Goal: Transaction & Acquisition: Subscribe to service/newsletter

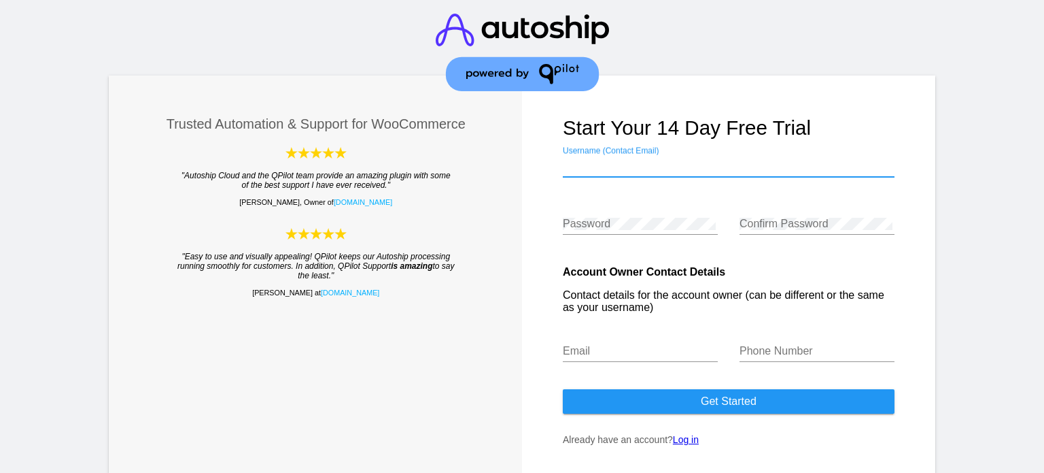
click at [636, 165] on input "Username (Contact Email)" at bounding box center [729, 166] width 332 height 12
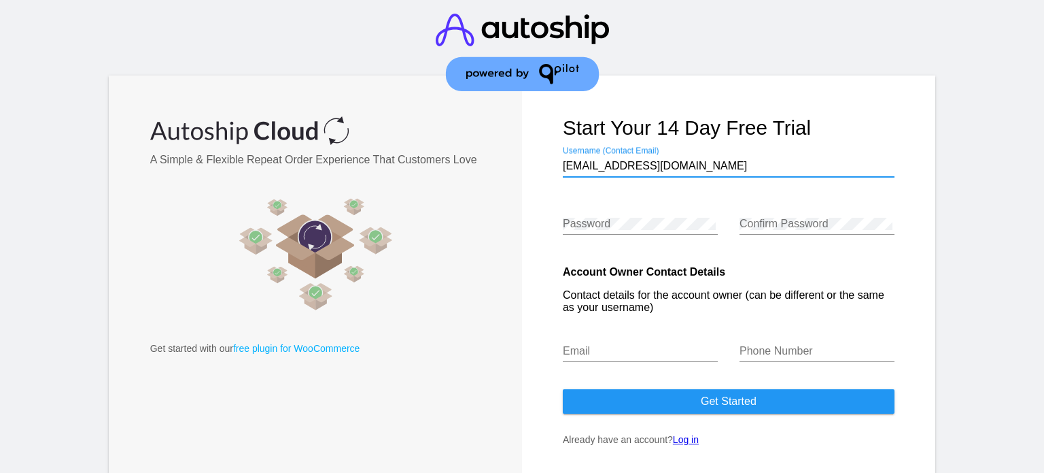
type input "[EMAIL_ADDRESS][DOMAIN_NAME]"
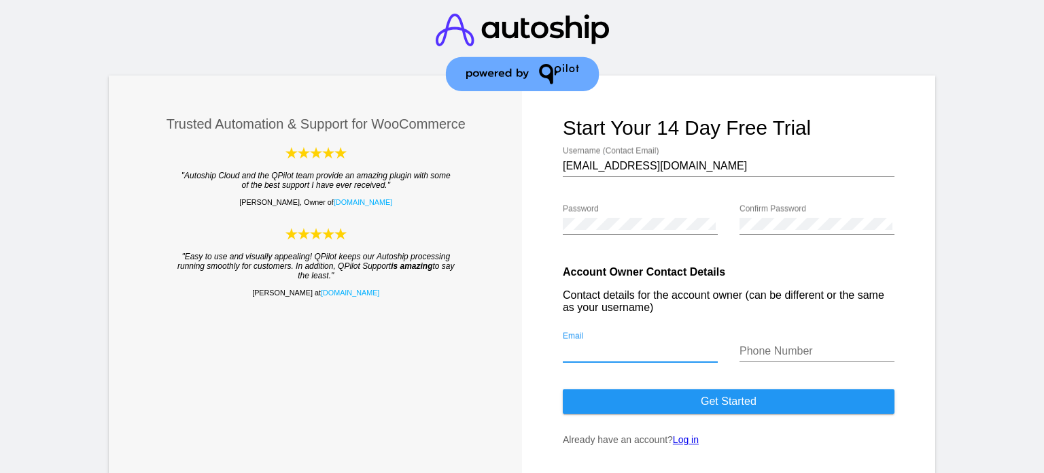
click at [645, 350] on input "Email" at bounding box center [640, 351] width 155 height 12
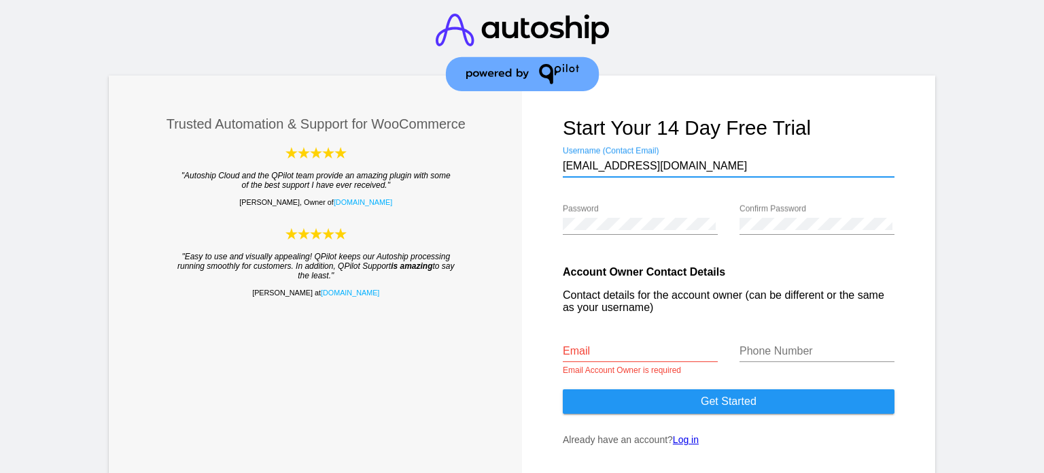
drag, startPoint x: 698, startPoint y: 167, endPoint x: 500, endPoint y: 171, distance: 197.9
click at [500, 171] on div "Trusted Automation & Support for WooCommerce "Autoship Cloud and the QPilot tea…" at bounding box center [522, 274] width 827 height 399
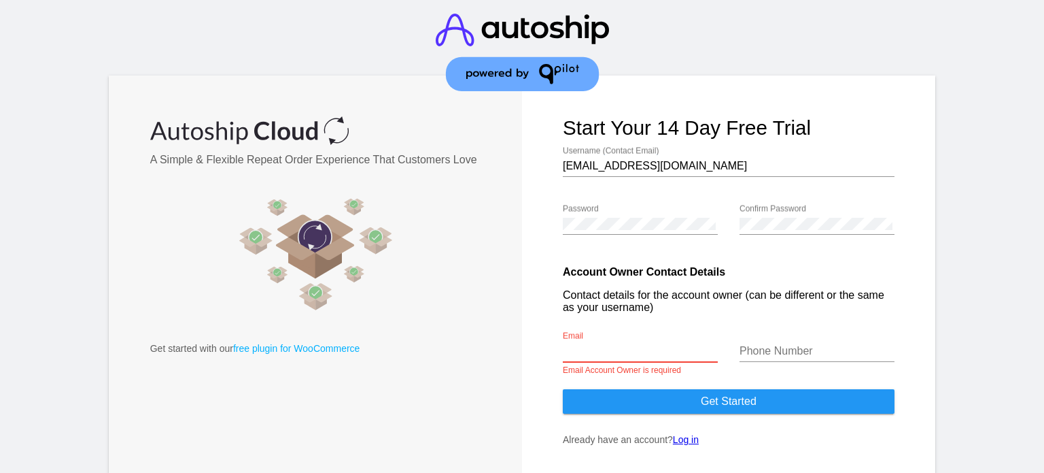
click at [615, 354] on input "Email" at bounding box center [640, 351] width 155 height 12
paste input "[EMAIL_ADDRESS][DOMAIN_NAME]"
type input "[EMAIL_ADDRESS][DOMAIN_NAME]"
click at [793, 347] on input "Phone Number" at bounding box center [817, 351] width 155 height 12
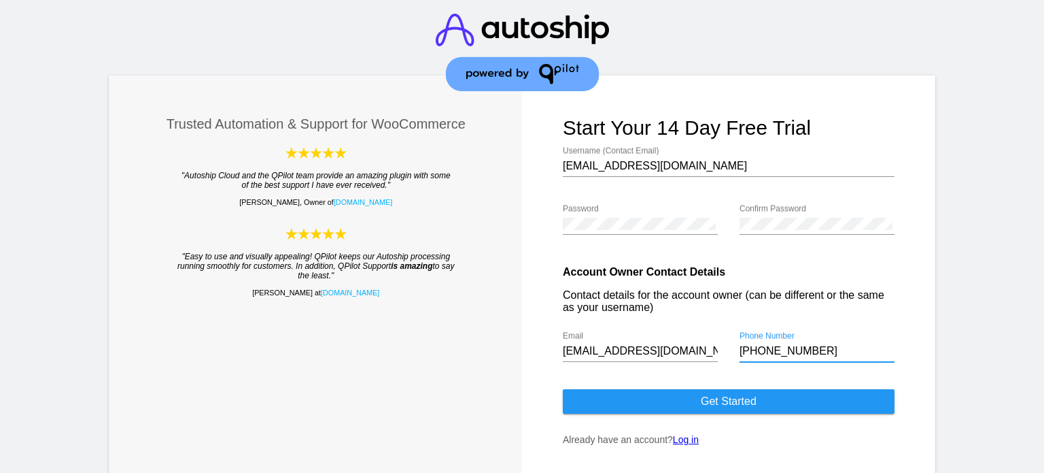
drag, startPoint x: 769, startPoint y: 352, endPoint x: 832, endPoint y: 353, distance: 63.2
click at [828, 352] on input "+8801799415917" at bounding box center [817, 351] width 155 height 12
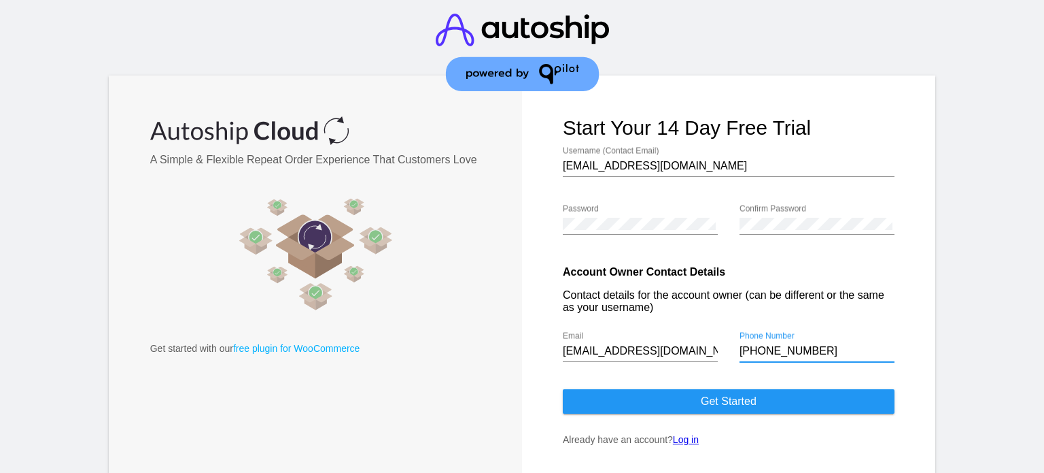
click at [723, 405] on span "Get started" at bounding box center [729, 401] width 56 height 12
drag, startPoint x: 751, startPoint y: 349, endPoint x: 715, endPoint y: 356, distance: 37.2
click at [715, 356] on div "Account Owner Contact Details Contact details for the account owner (can be dif…" at bounding box center [729, 318] width 332 height 127
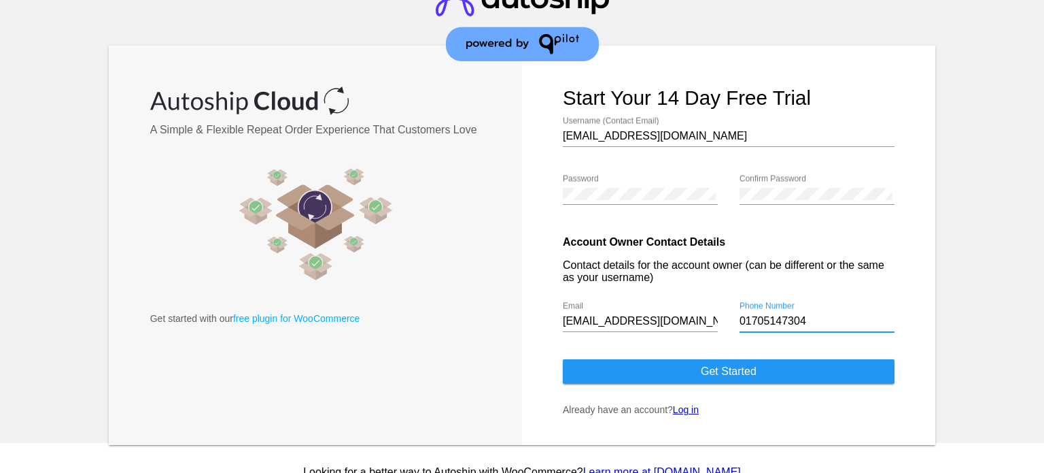
scroll to position [46, 0]
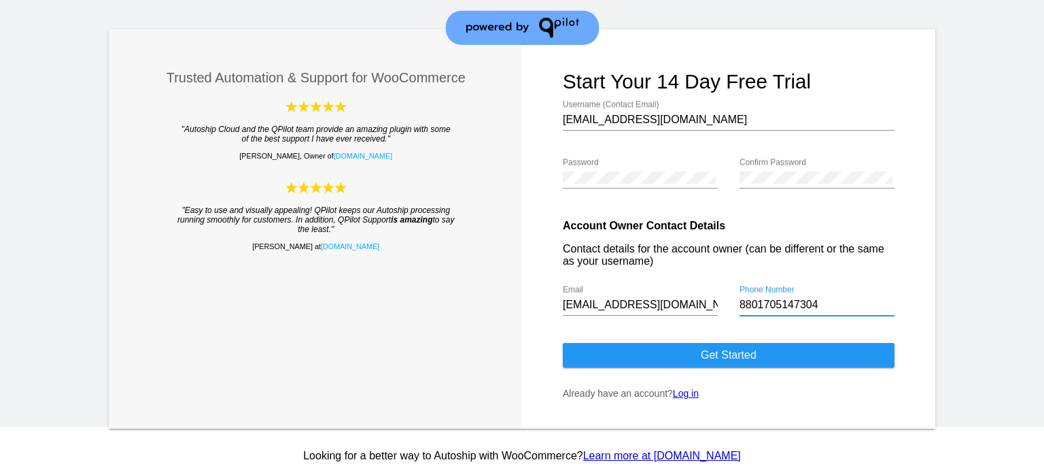
type input "8801705147304"
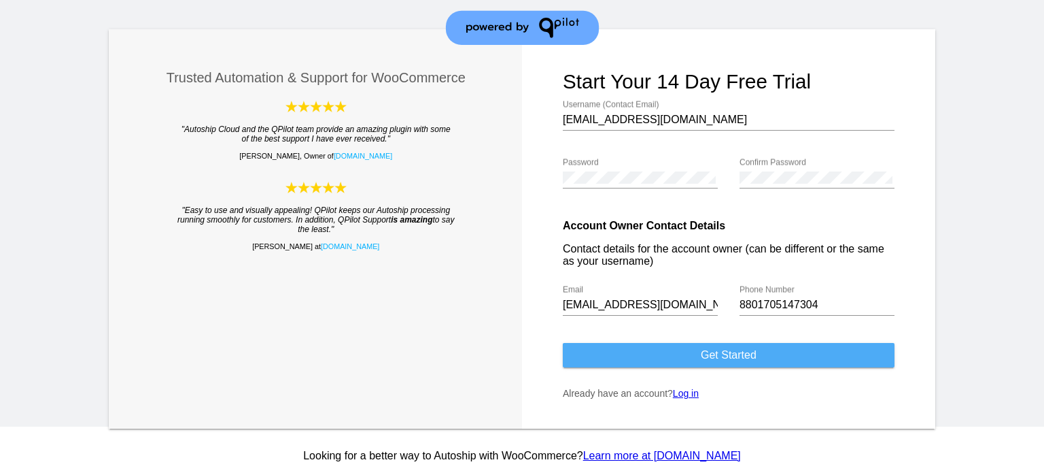
click at [746, 361] on button "Get started" at bounding box center [729, 355] width 332 height 24
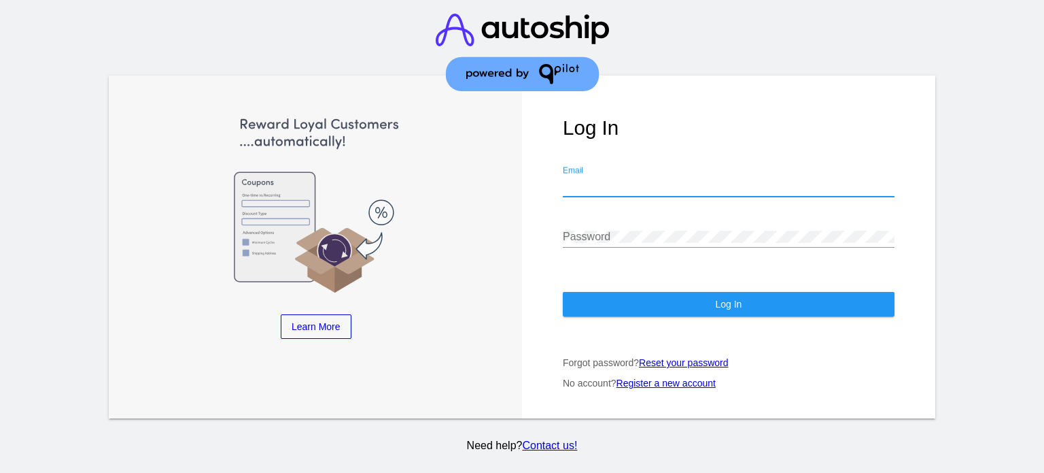
click at [604, 179] on input "Email" at bounding box center [729, 185] width 332 height 12
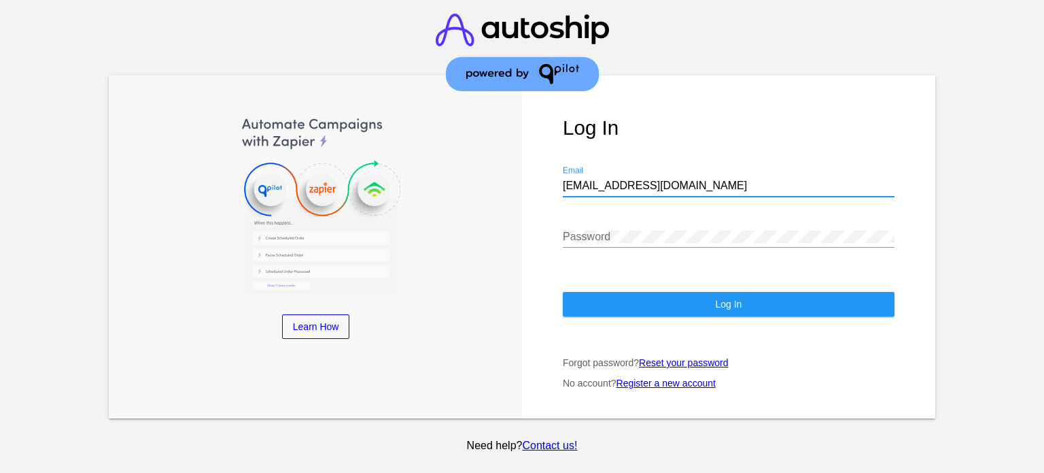
type input "[EMAIL_ADDRESS][DOMAIN_NAME]"
click at [685, 234] on div "Password" at bounding box center [729, 239] width 332 height 44
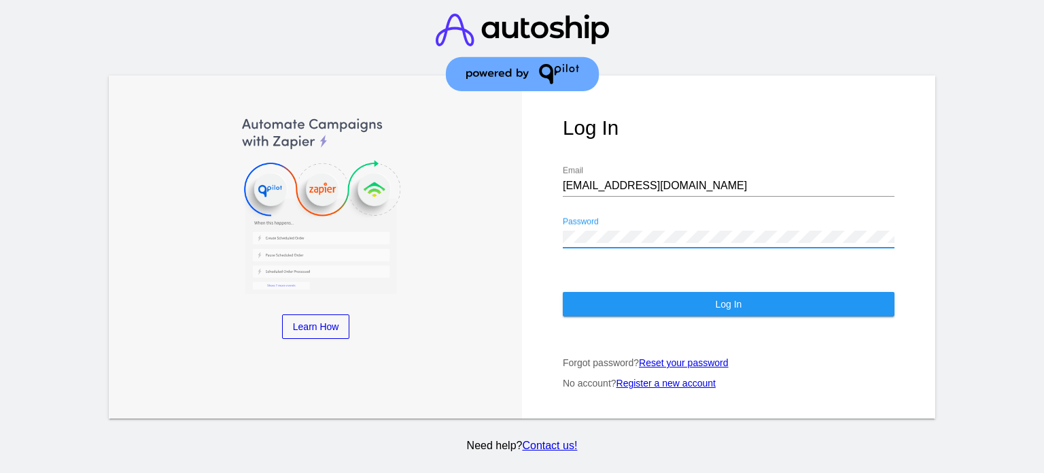
click at [673, 292] on button "Log In" at bounding box center [729, 304] width 332 height 24
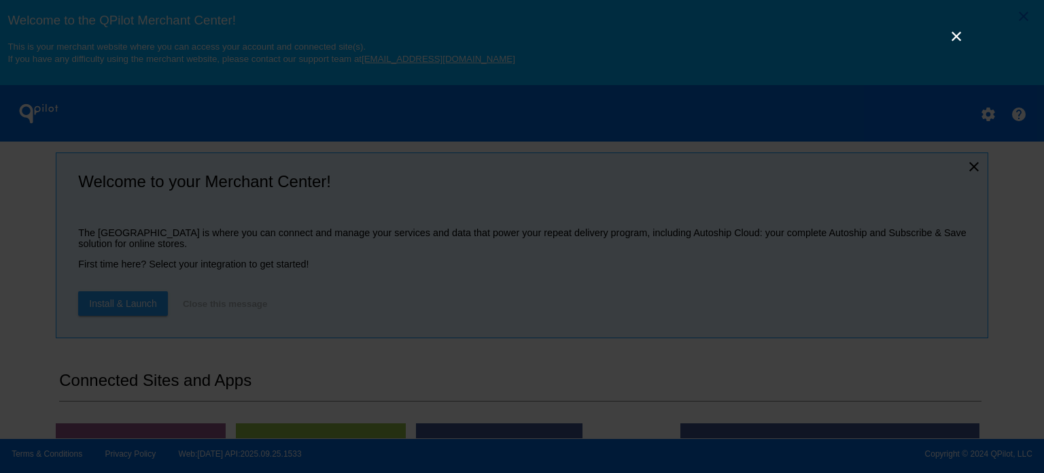
click at [954, 33] on link "×" at bounding box center [956, 36] width 16 height 16
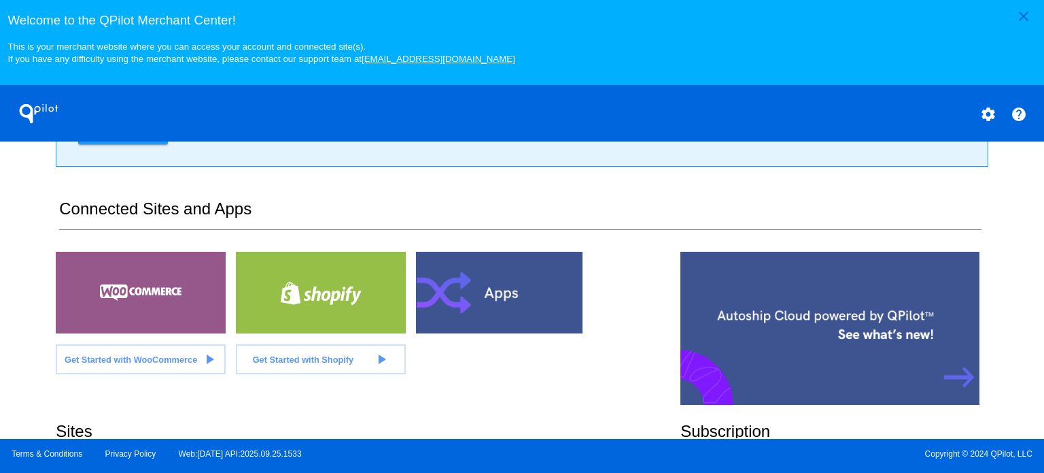
scroll to position [191, 0]
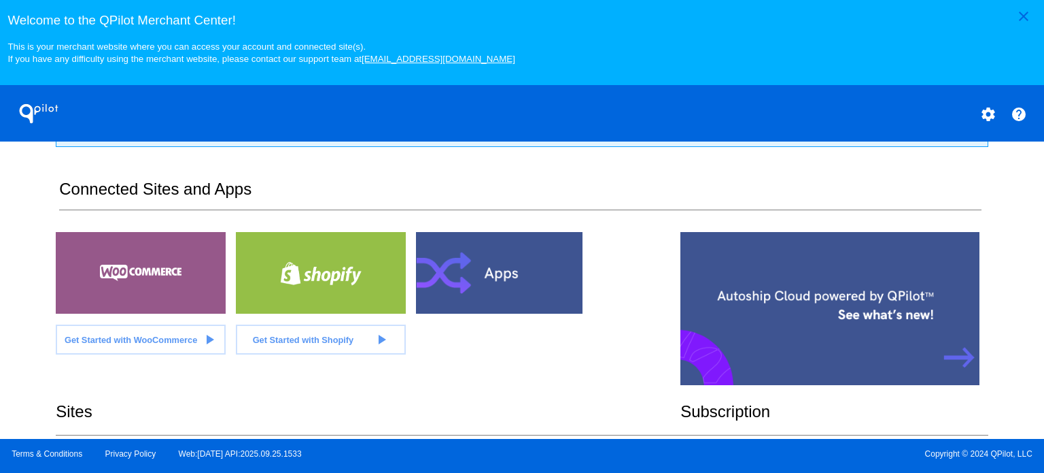
click at [149, 340] on span "Get Started with WooCommerce" at bounding box center [131, 340] width 133 height 10
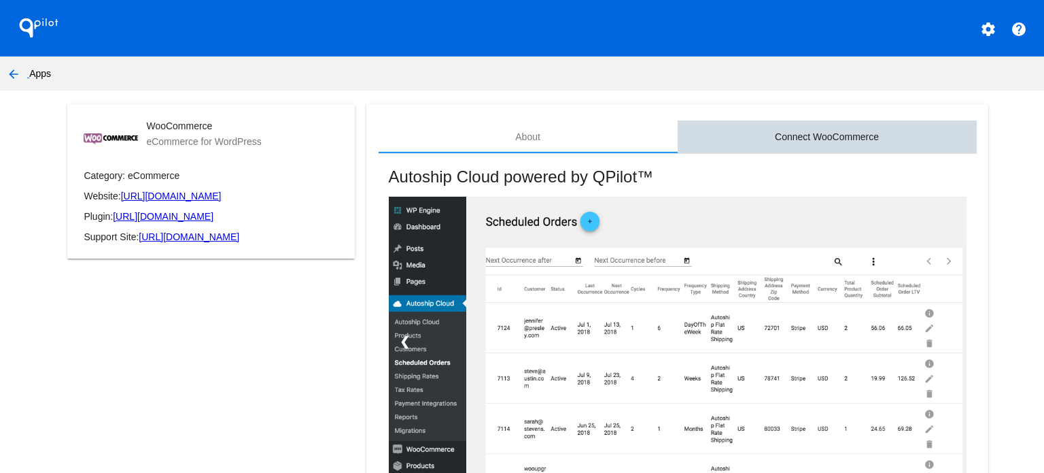
click at [805, 137] on div "Connect WooCommerce" at bounding box center [827, 136] width 104 height 11
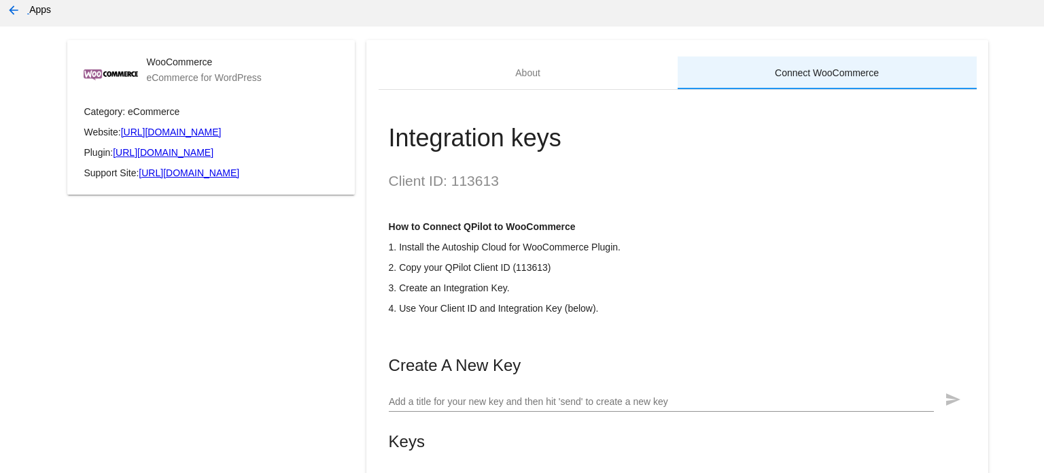
scroll to position [158, 0]
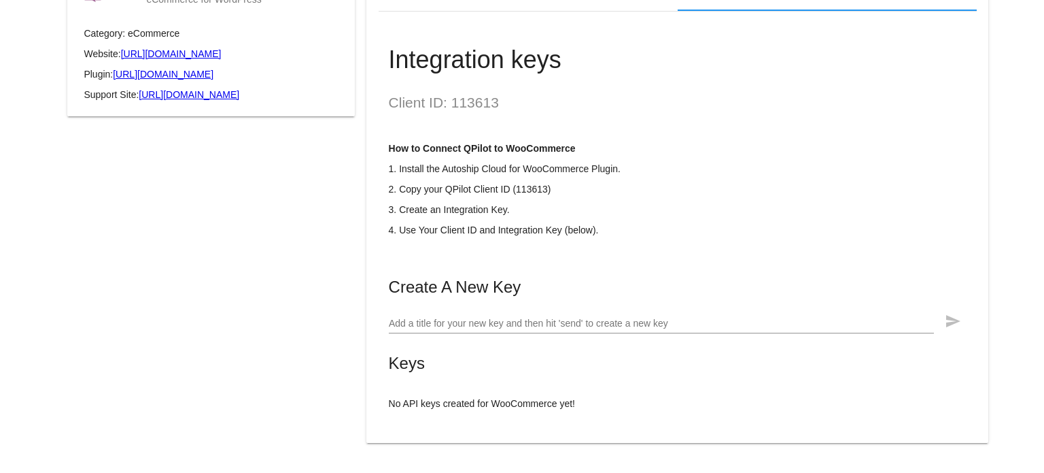
click at [448, 322] on input "Add a title for your new key and then hit 'send' to create a new key" at bounding box center [661, 323] width 545 height 11
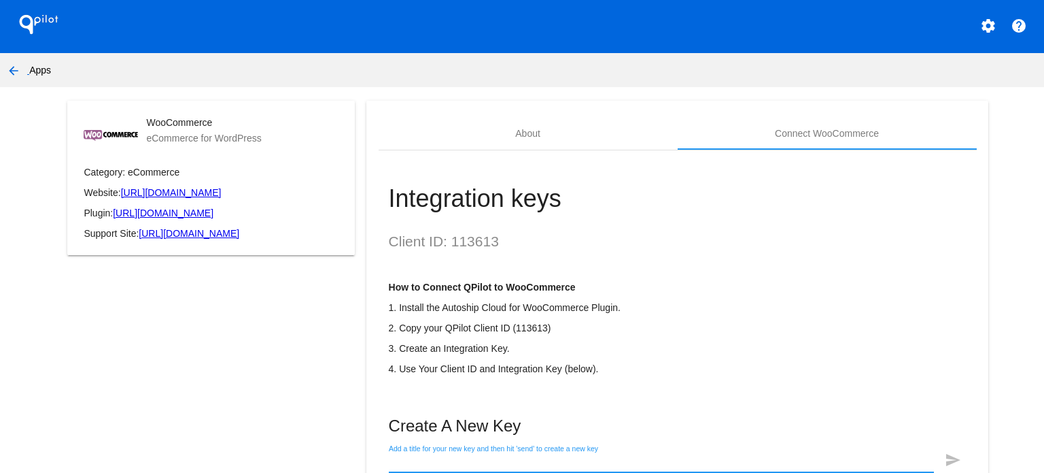
scroll to position [0, 0]
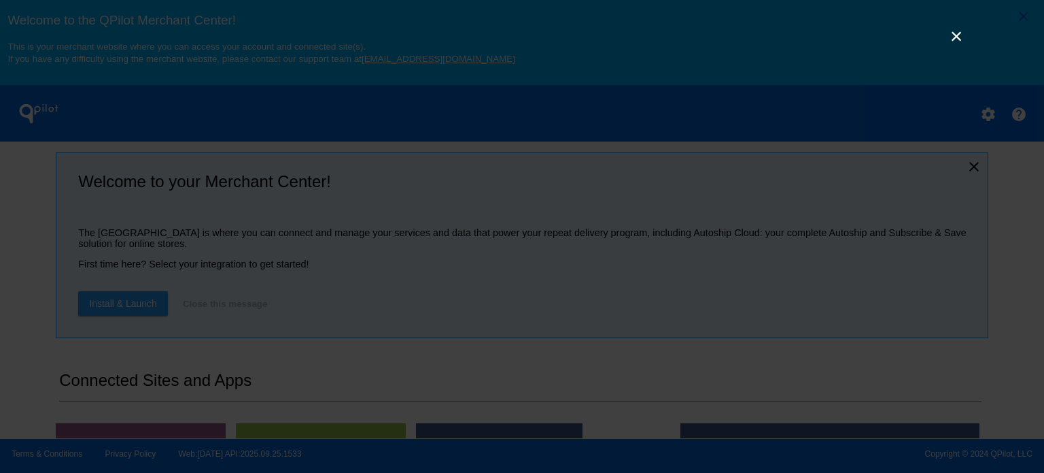
click at [954, 32] on link "×" at bounding box center [956, 36] width 16 height 16
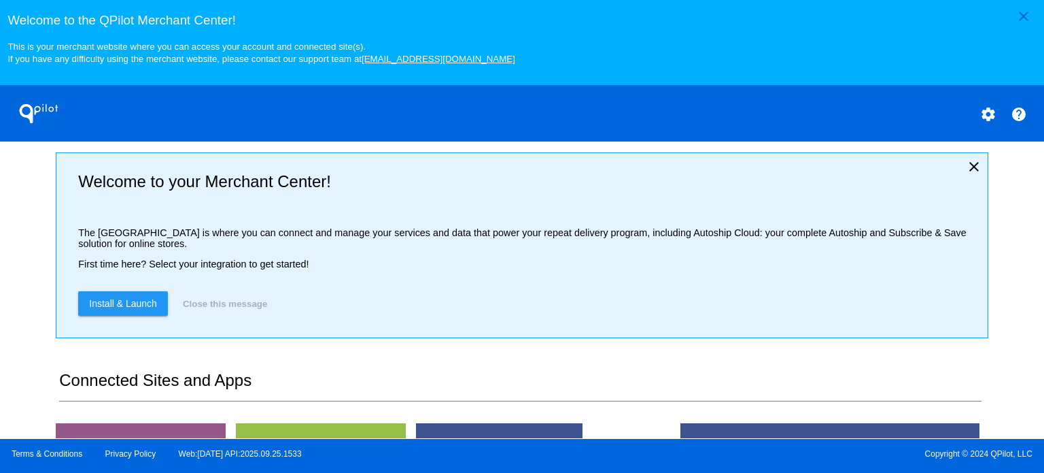
click at [988, 113] on mat-icon "settings" at bounding box center [988, 114] width 16 height 16
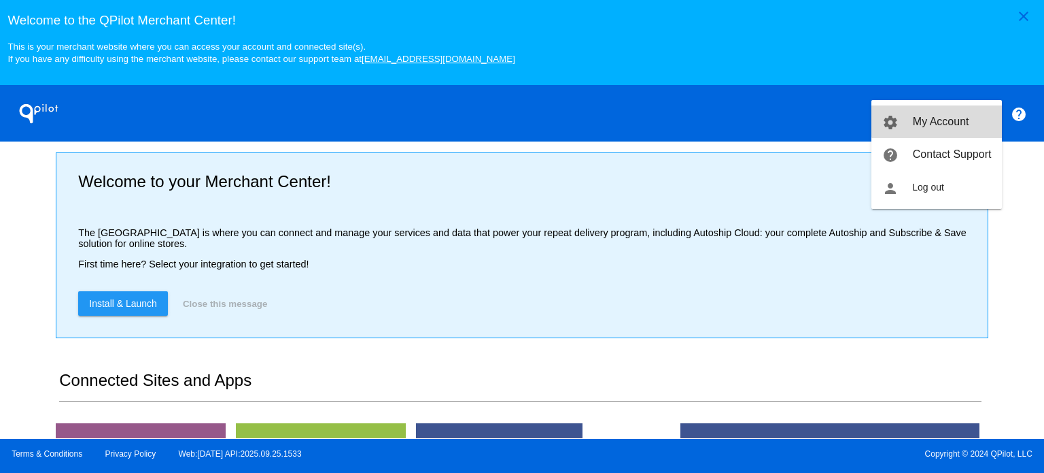
click at [944, 116] on span "My Account" at bounding box center [941, 122] width 56 height 12
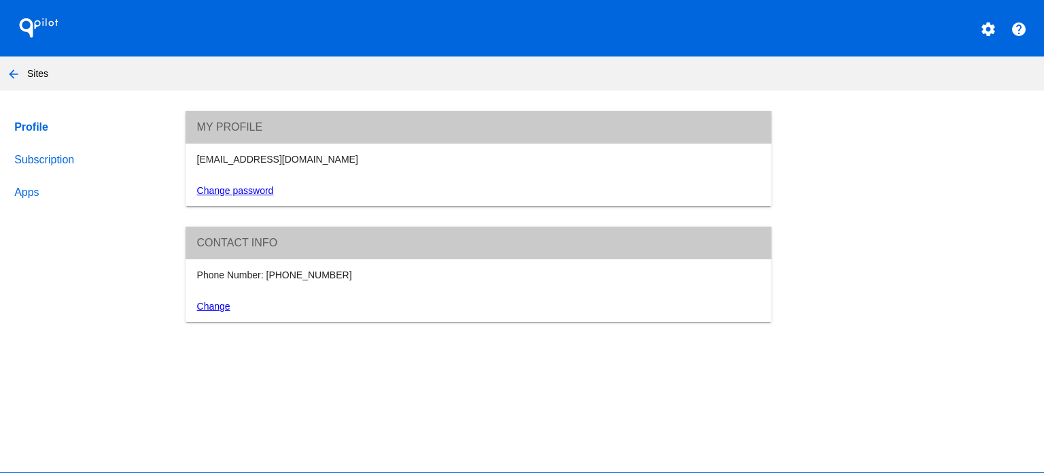
click at [65, 157] on link "Subscription" at bounding box center [87, 159] width 151 height 33
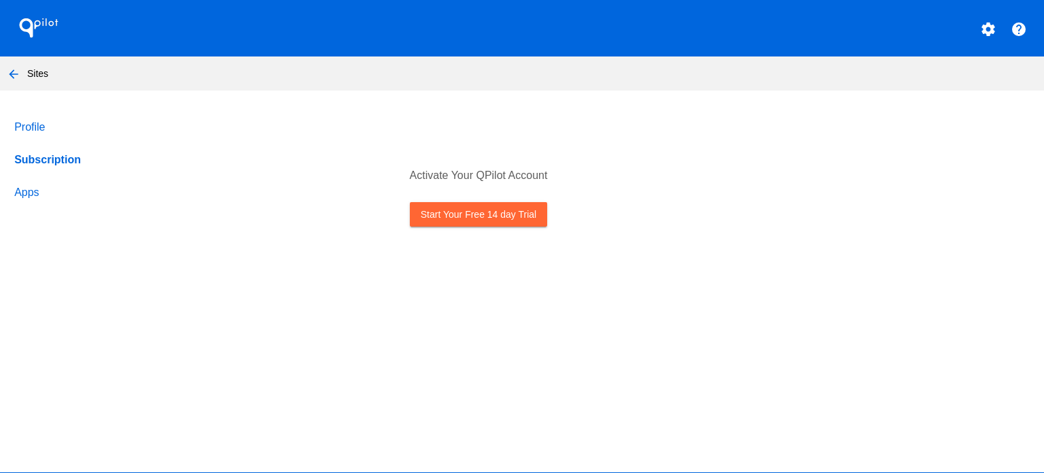
click at [449, 210] on link "Start Your Free 14 day Trial" at bounding box center [478, 214] width 137 height 24
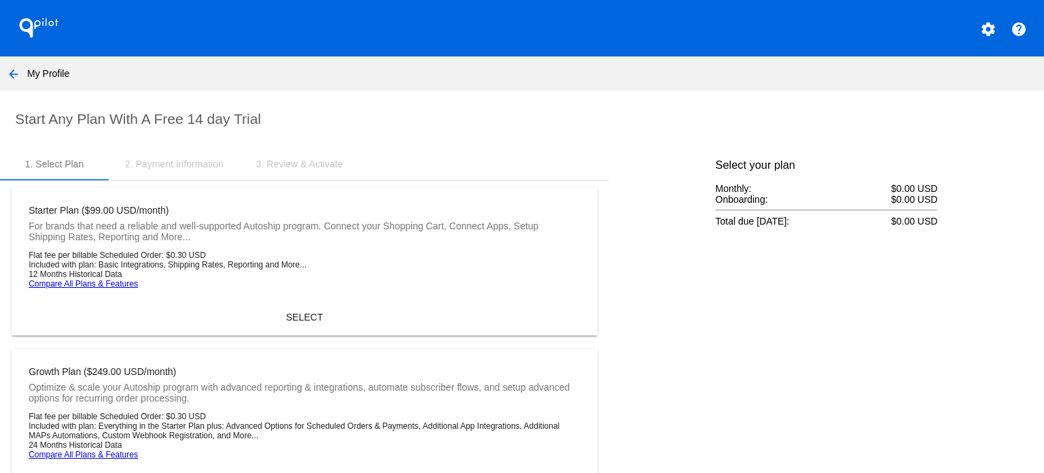
click at [187, 165] on div "2. Payment Information" at bounding box center [174, 163] width 99 height 11
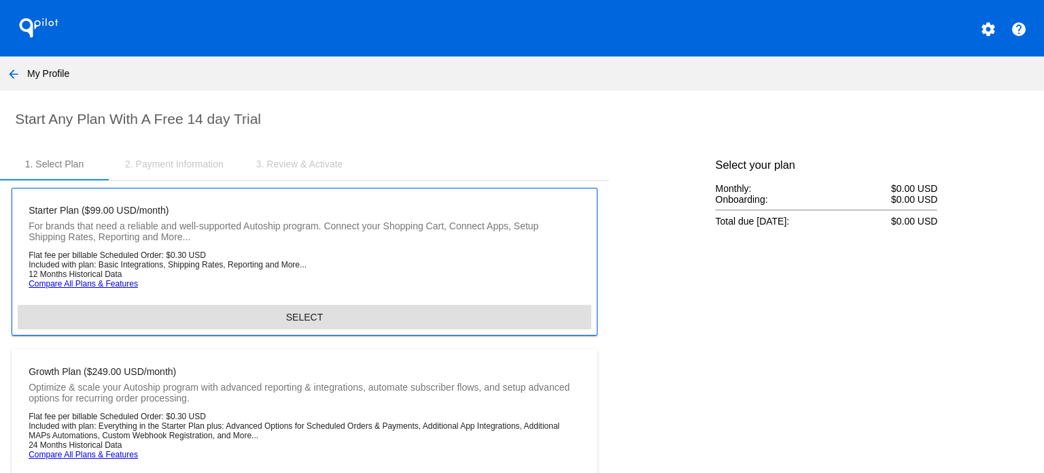
click at [294, 313] on span "SELECT" at bounding box center [304, 316] width 37 height 11
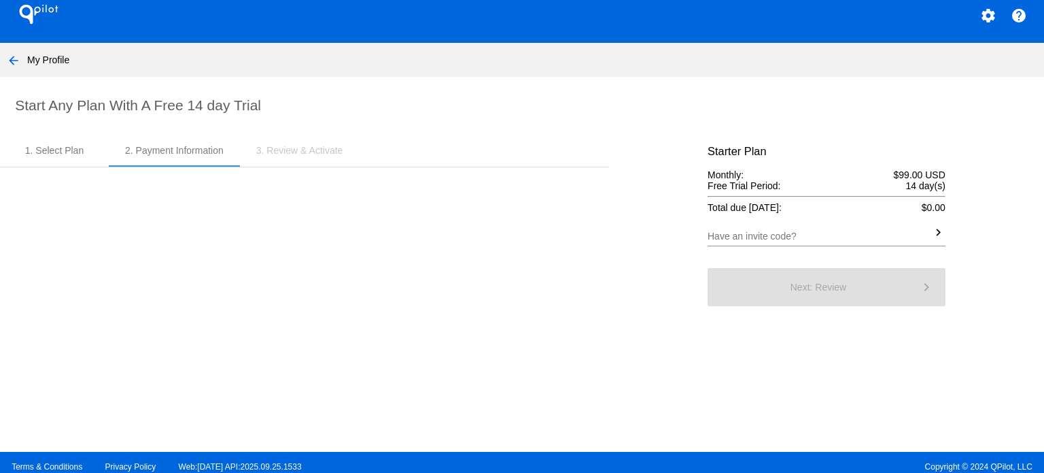
scroll to position [27, 0]
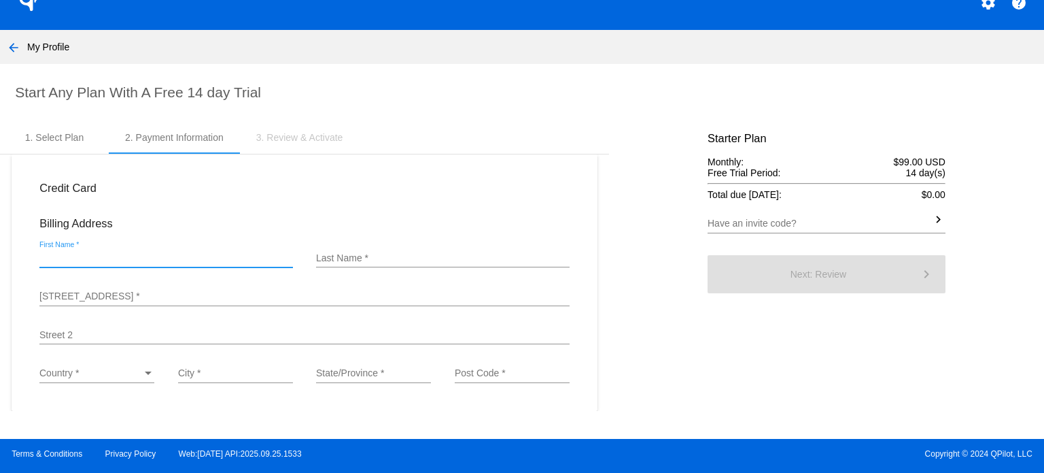
click at [156, 256] on input "First Name *" at bounding box center [166, 258] width 254 height 11
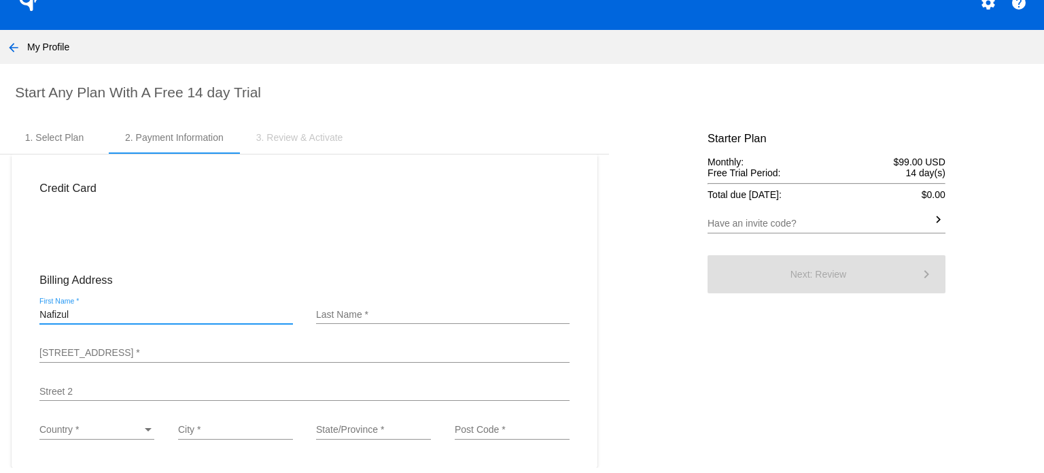
type input "Nafizul"
click at [502, 326] on div "Last Name *" at bounding box center [443, 316] width 254 height 39
click at [494, 318] on input "Last Name *" at bounding box center [443, 314] width 254 height 11
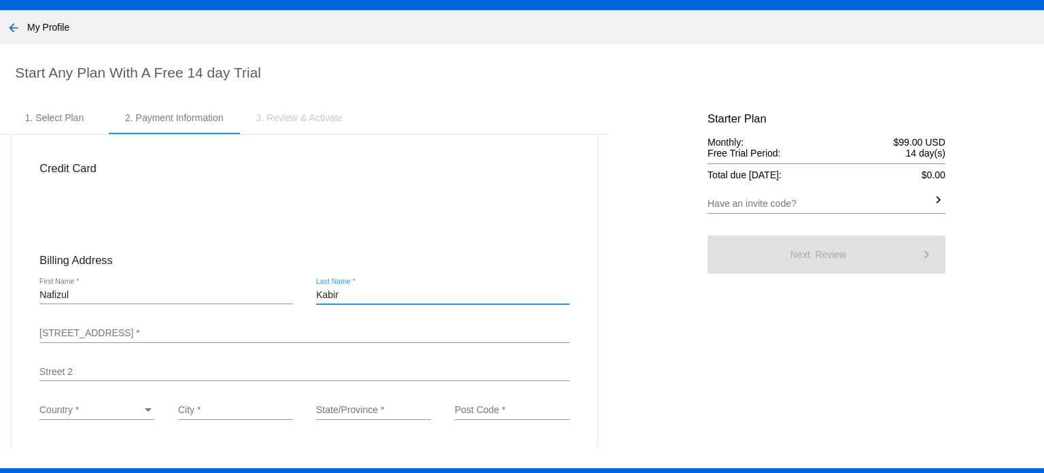
scroll to position [76, 0]
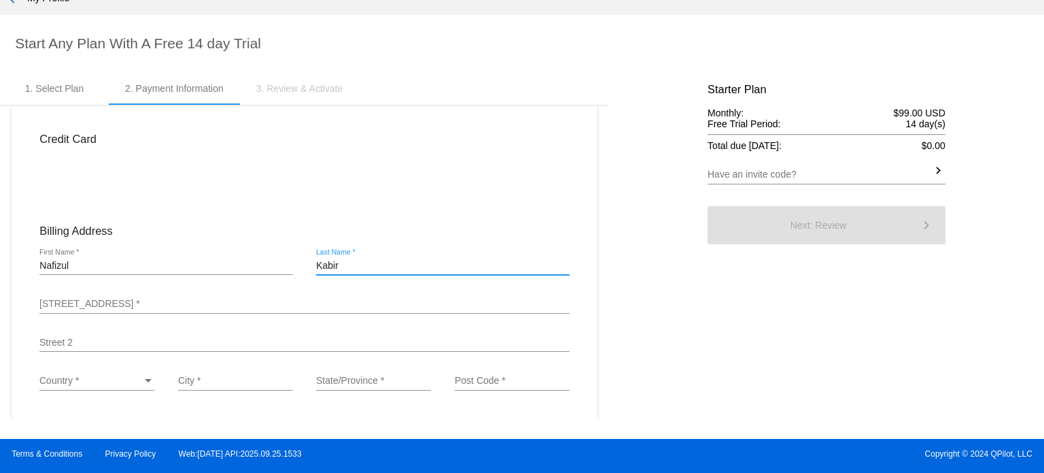
type input "Kabir"
click at [137, 383] on div "Country *" at bounding box center [90, 380] width 103 height 11
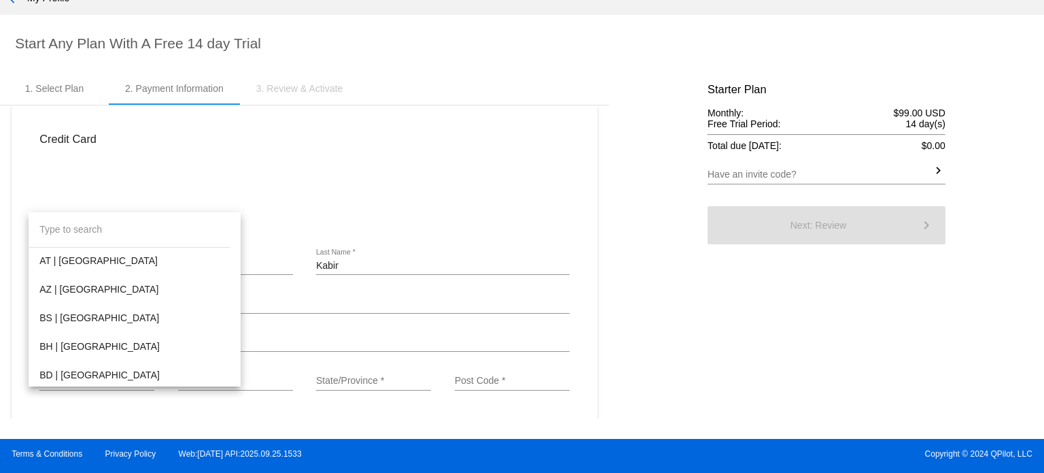
scroll to position [476, 0]
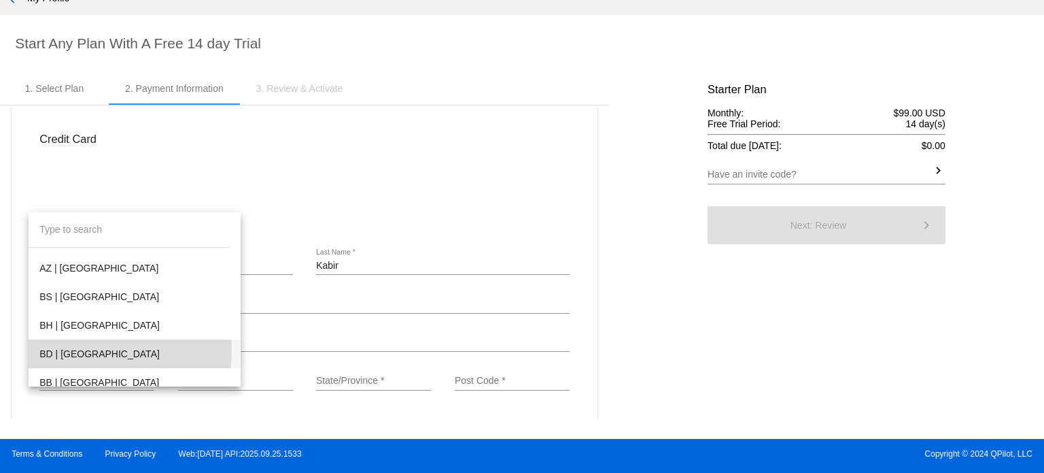
click at [85, 350] on span "BD | Bangladesh" at bounding box center [134, 353] width 190 height 29
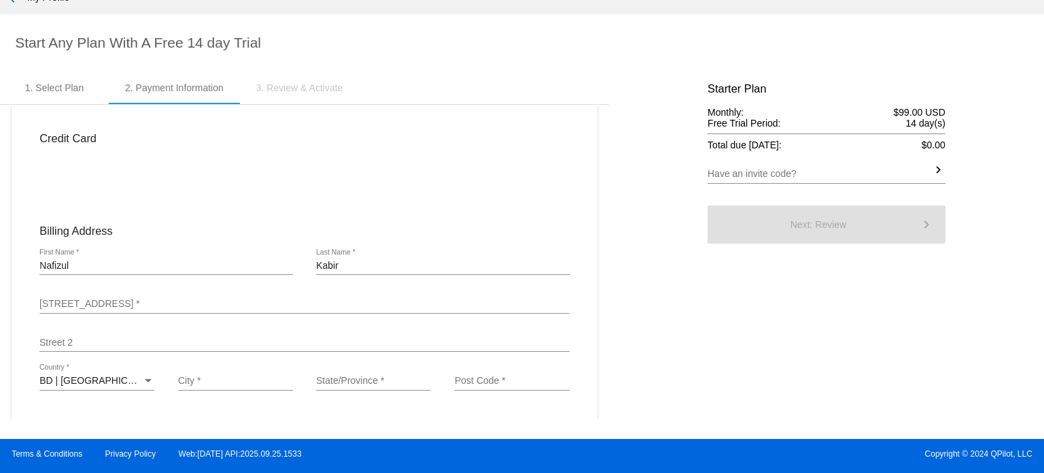
click at [90, 255] on div "Nafizul First Name *" at bounding box center [166, 261] width 254 height 27
drag, startPoint x: 78, startPoint y: 265, endPoint x: 14, endPoint y: 267, distance: 63.2
click at [14, 267] on mat-card "Credit Card Billing Address Nafizul First Name * Kabir Last Name * Street 1 * S…" at bounding box center [305, 262] width 586 height 314
paste input "MD NAFIZUL KABIR"
click at [111, 263] on input "MD NAFIZUL KABIR" at bounding box center [166, 265] width 254 height 11
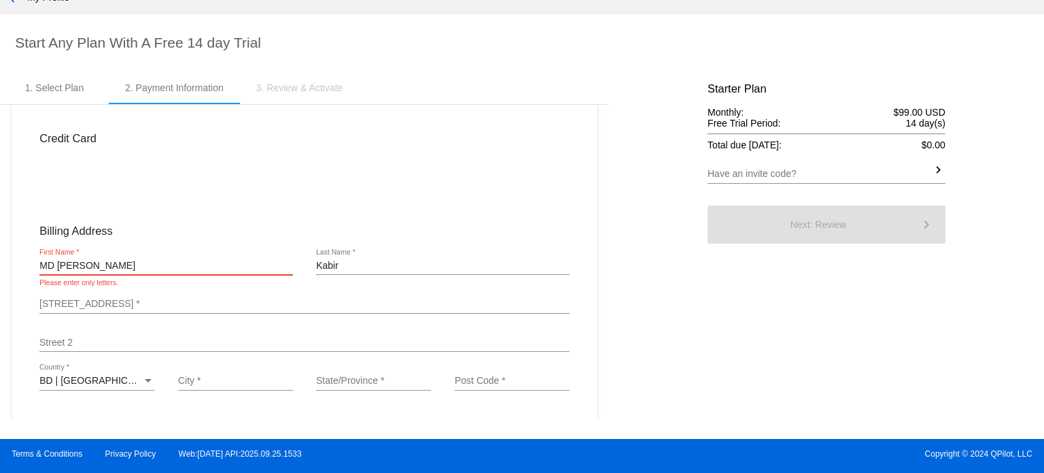
click at [112, 263] on input "MD NAFIZUL KABIR" at bounding box center [166, 265] width 254 height 11
click at [114, 265] on input "MD NAFIZUL KABIR" at bounding box center [166, 265] width 254 height 11
type input "MD NAFIZUL"
click at [422, 259] on div "Kabir Last Name *" at bounding box center [443, 261] width 254 height 27
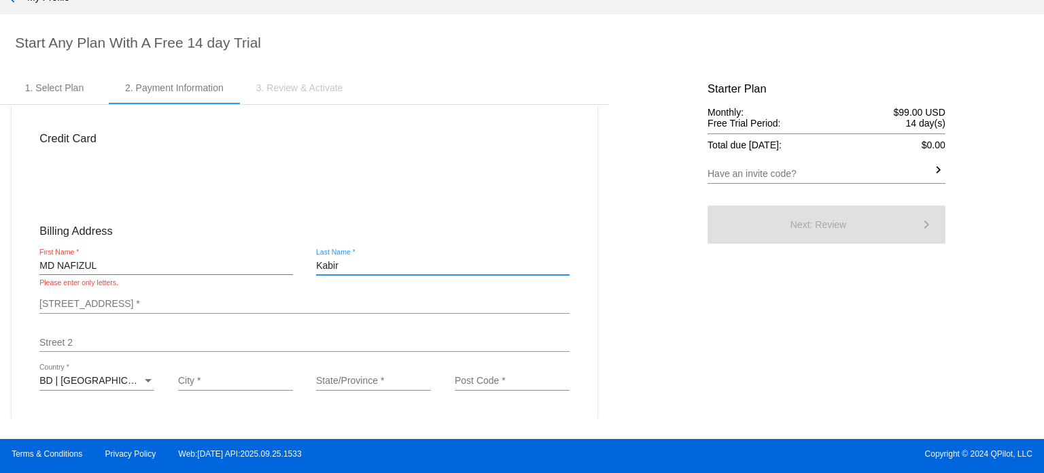
paste input "ABIR"
type input "KABIR"
click at [126, 262] on input "MD NAFIZUL" at bounding box center [166, 265] width 254 height 11
type input "MD NAFIZUL"
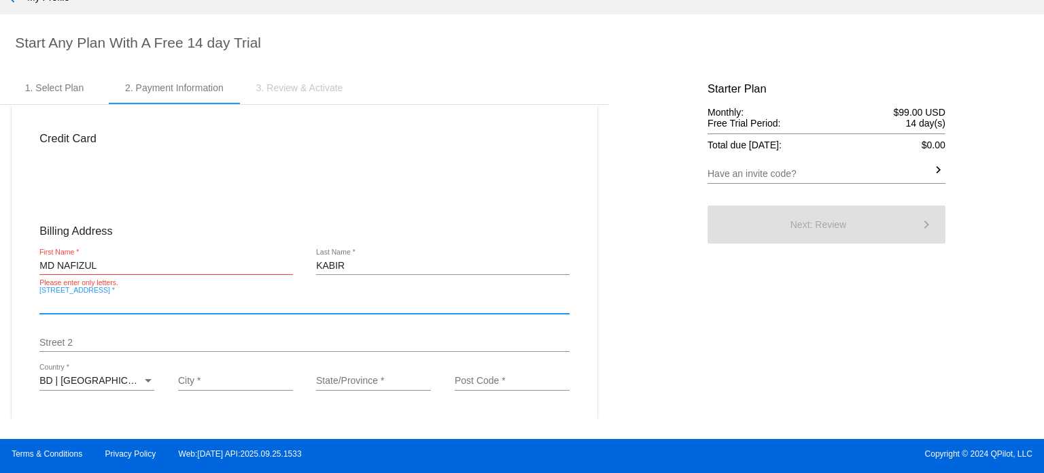
click at [141, 301] on input "Street 1 *" at bounding box center [304, 303] width 530 height 11
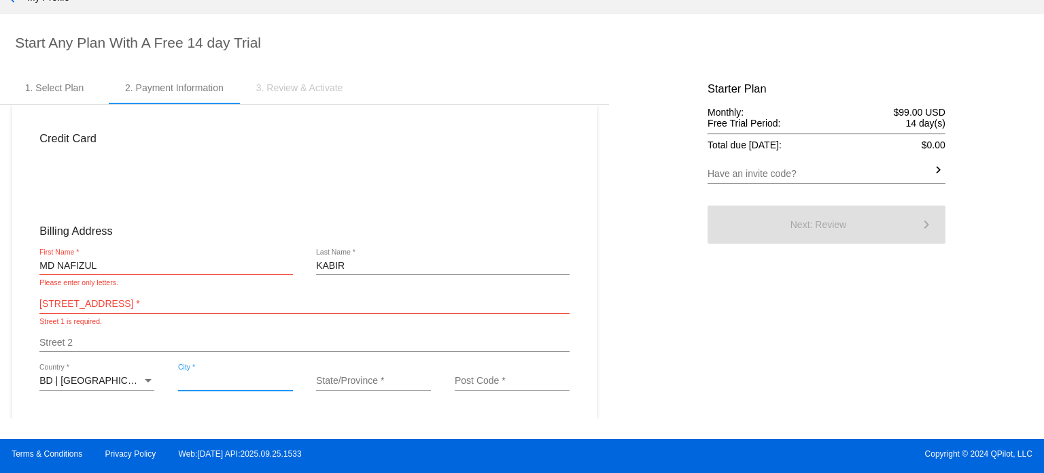
click at [211, 380] on input "City *" at bounding box center [235, 380] width 115 height 11
type input "Dhaka-North"
click at [343, 380] on input "State/Province *" at bounding box center [373, 380] width 115 height 11
type input "Dhaka"
click at [487, 382] on input "Post Code *" at bounding box center [512, 380] width 115 height 11
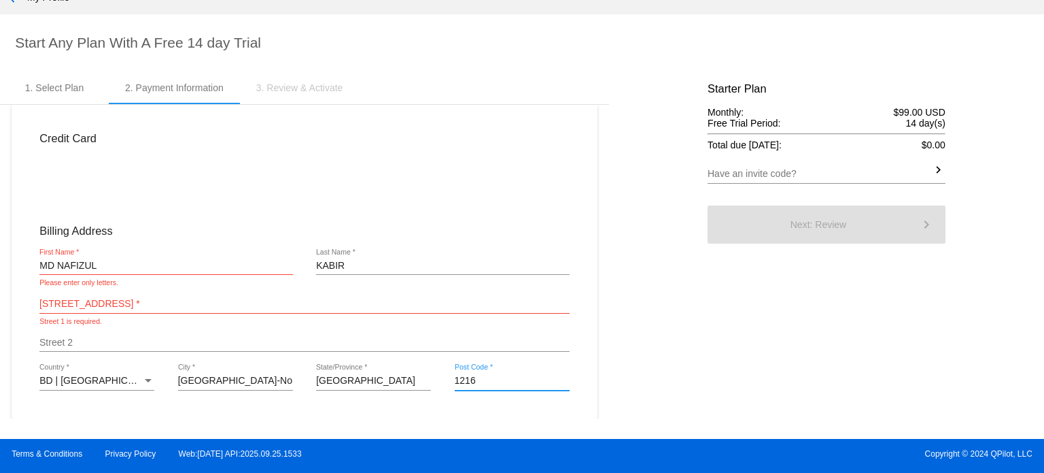
type input "1216"
click at [163, 304] on input "Street 1 *" at bounding box center [304, 303] width 530 height 11
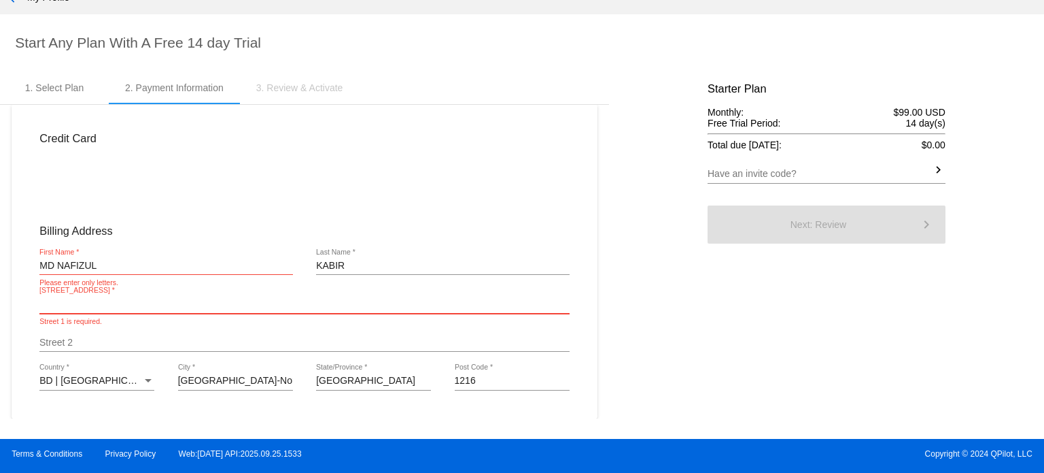
paste input "Plot-3, Road-4/3, Block-B, Section-12"
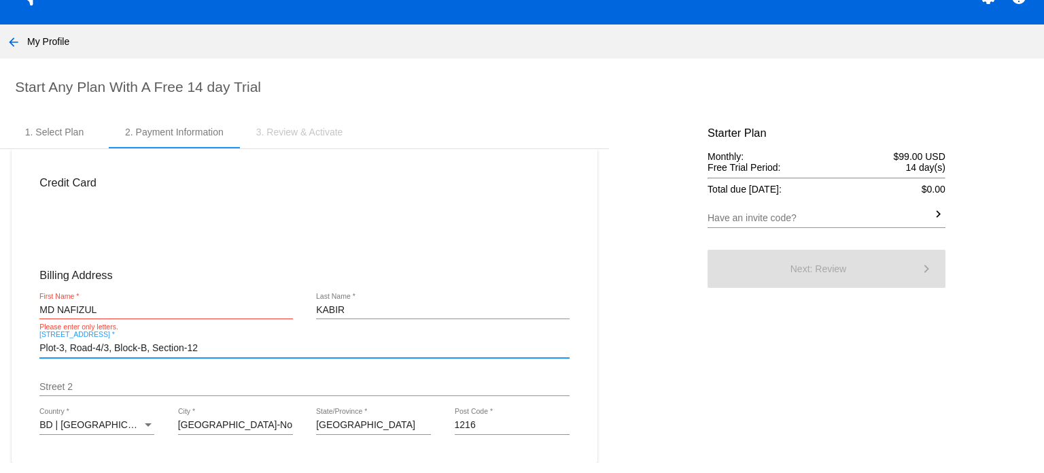
scroll to position [0, 0]
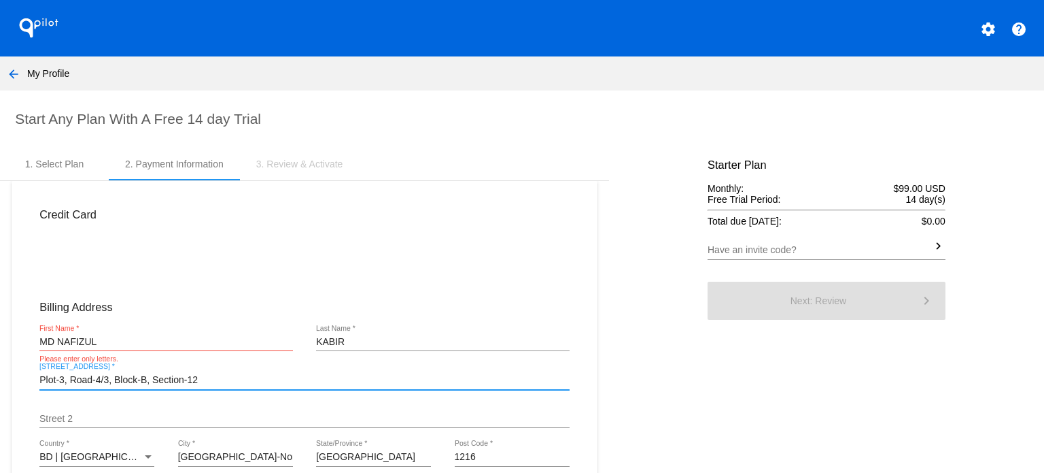
type input "Plot-3, Road-4/3, Block-B, Section-12"
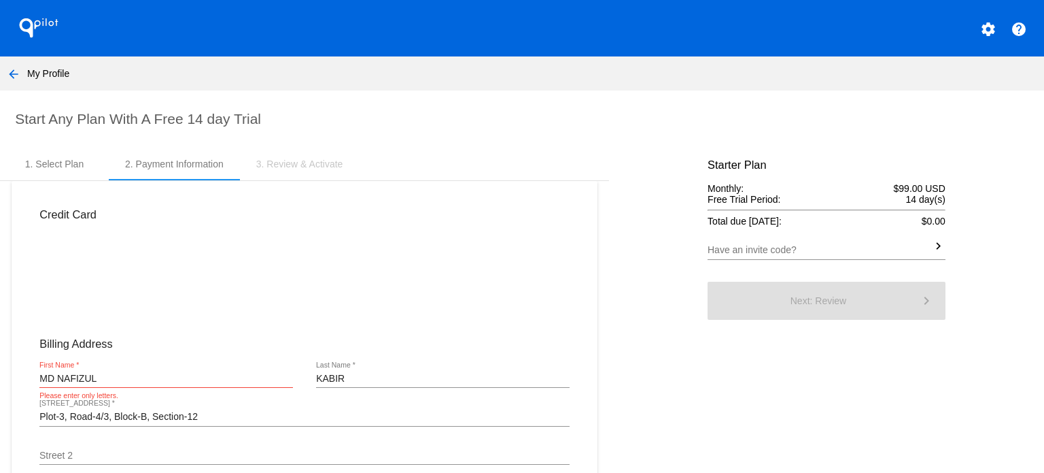
drag, startPoint x: 253, startPoint y: 323, endPoint x: 315, endPoint y: 320, distance: 62.6
click at [254, 323] on div at bounding box center [258, 280] width 92 height 94
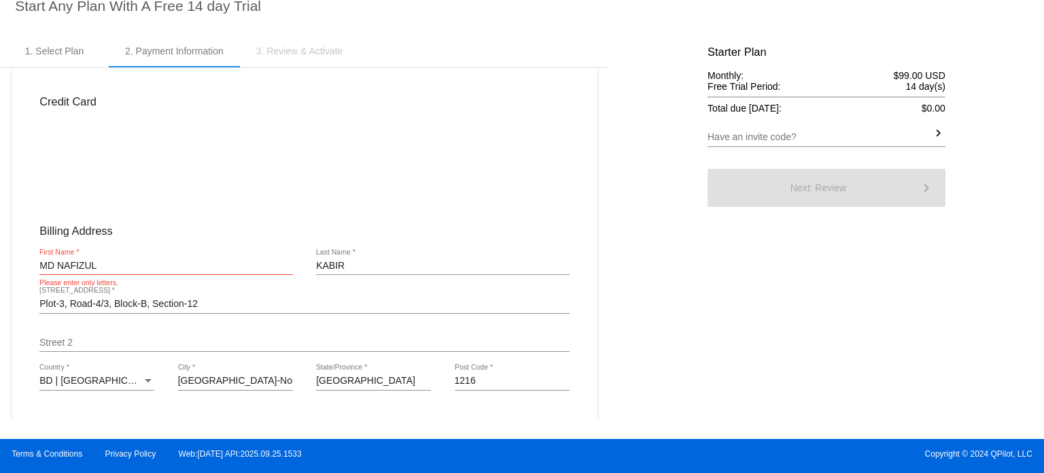
click at [292, 40] on div "3. Review & Activate" at bounding box center [300, 51] width 120 height 33
click at [397, 148] on div at bounding box center [443, 167] width 92 height 94
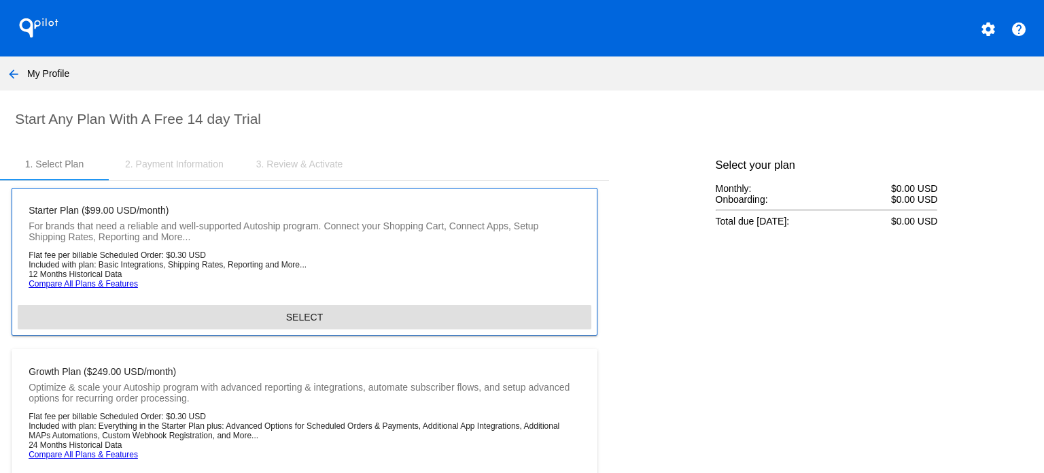
click at [296, 321] on span "SELECT" at bounding box center [304, 316] width 37 height 11
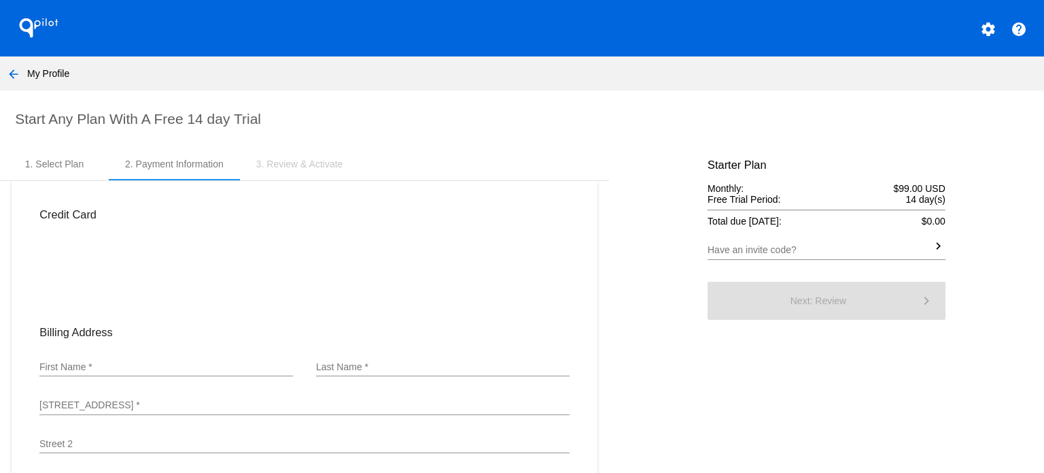
click at [380, 313] on mat-card "Credit Card Billing Address First Name * Last Name * Street 1 * Street 2 Countr…" at bounding box center [305, 350] width 586 height 339
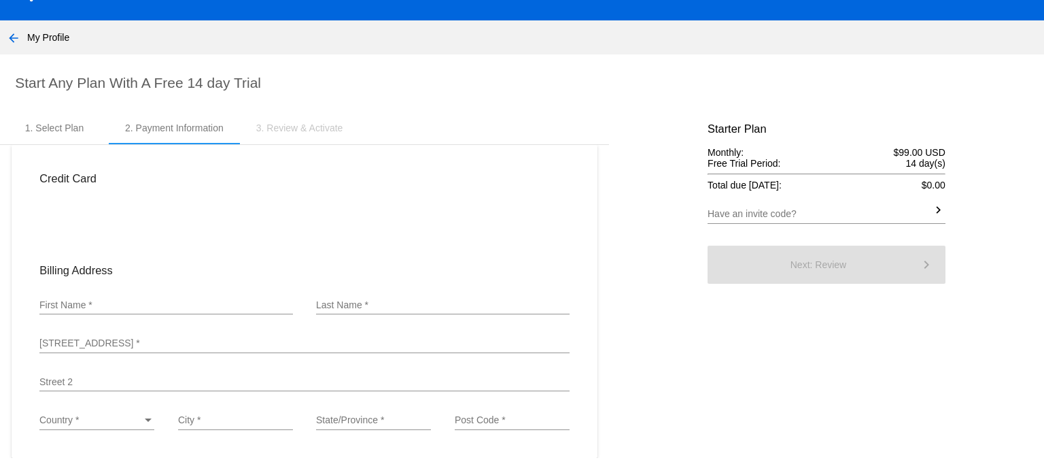
scroll to position [68, 0]
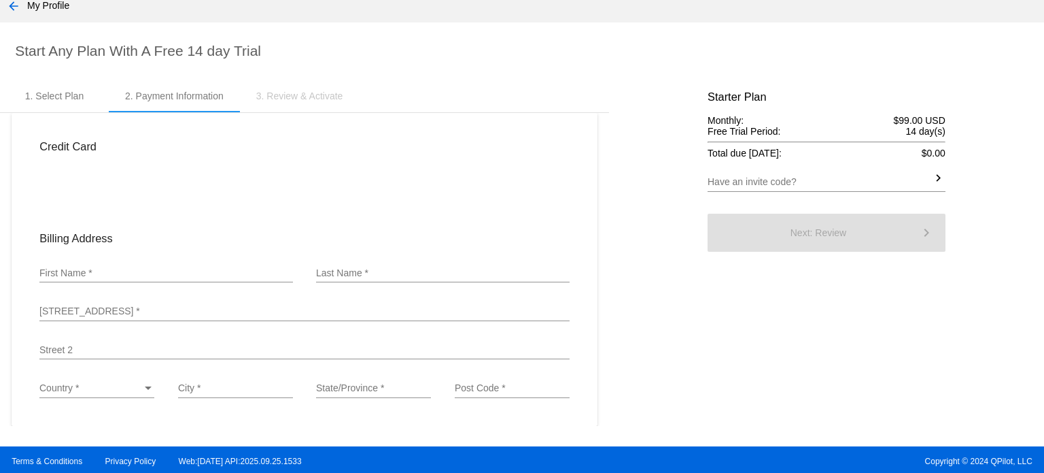
click at [141, 262] on div "First Name *" at bounding box center [166, 269] width 254 height 27
paste input "MD NAFIZUL KABIR"
click at [117, 270] on input "MD NAFIZUL KABIR" at bounding box center [166, 273] width 254 height 11
type input "MD NAFIZUL"
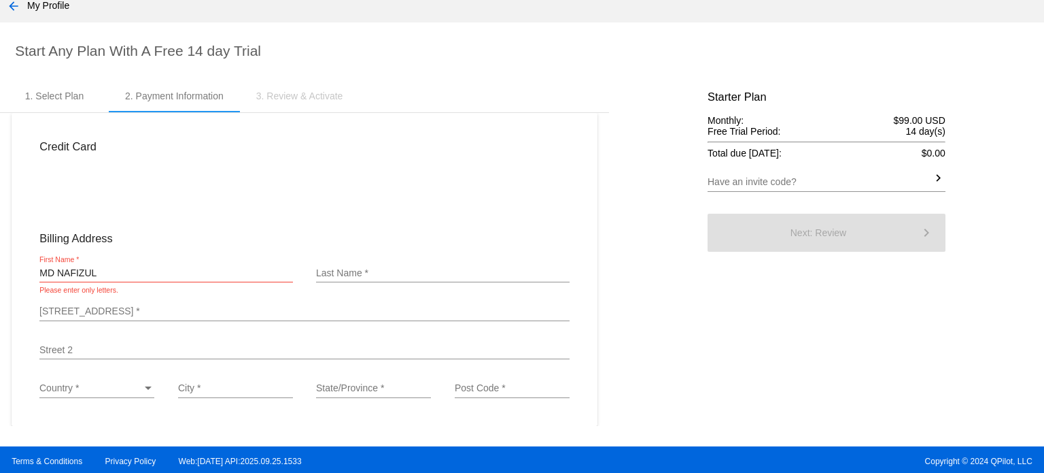
drag, startPoint x: 411, startPoint y: 279, endPoint x: 411, endPoint y: 269, distance: 10.9
click at [411, 278] on div "Last Name *" at bounding box center [443, 269] width 254 height 27
click at [411, 268] on input "Last Name *" at bounding box center [443, 273] width 254 height 11
paste input "KABIR"
type input "KABIR"
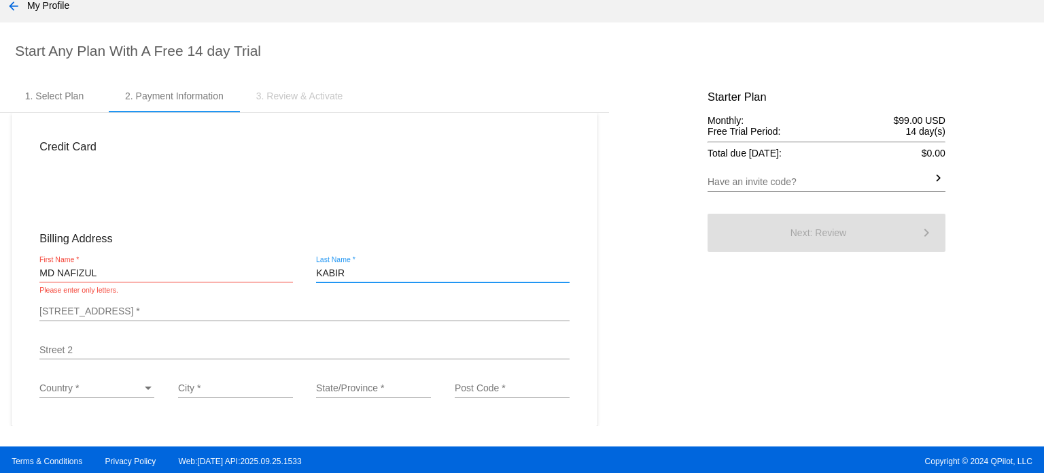
click at [82, 309] on input "[STREET_ADDRESS] *" at bounding box center [304, 311] width 530 height 11
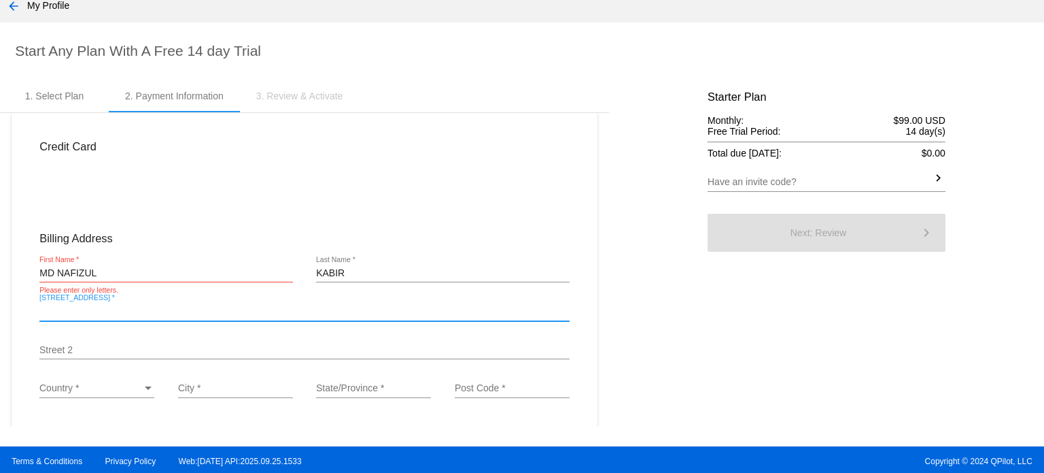
click at [118, 284] on div "MD NAFIZUL First Name * Please enter only letters." at bounding box center [166, 275] width 254 height 39
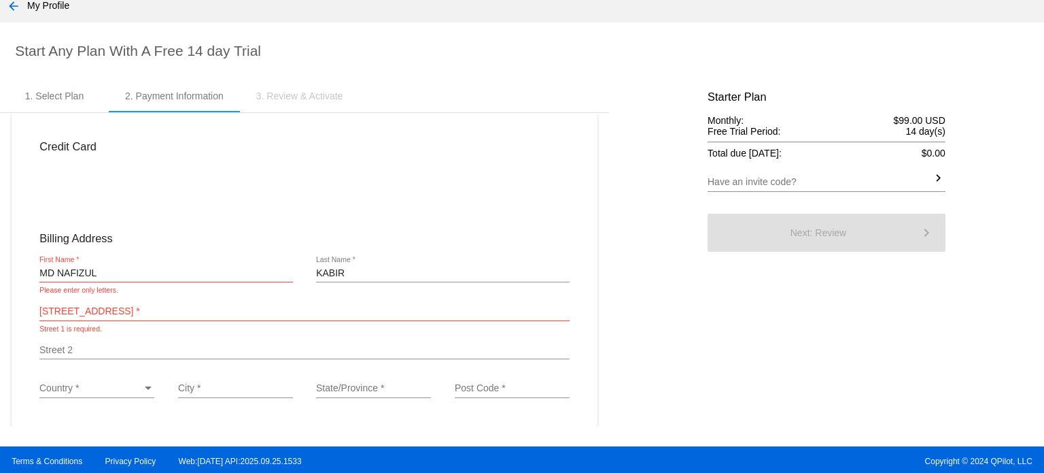
click at [123, 269] on input "MD NAFIZUL" at bounding box center [166, 273] width 254 height 11
click at [57, 271] on input "MD NAFIZUL" at bounding box center [166, 273] width 254 height 11
drag, startPoint x: 57, startPoint y: 271, endPoint x: 31, endPoint y: 273, distance: 26.6
click at [31, 273] on div "MD NAFIZUL First Name * Please enter only letters." at bounding box center [166, 275] width 277 height 39
type input "NAFIZUL"
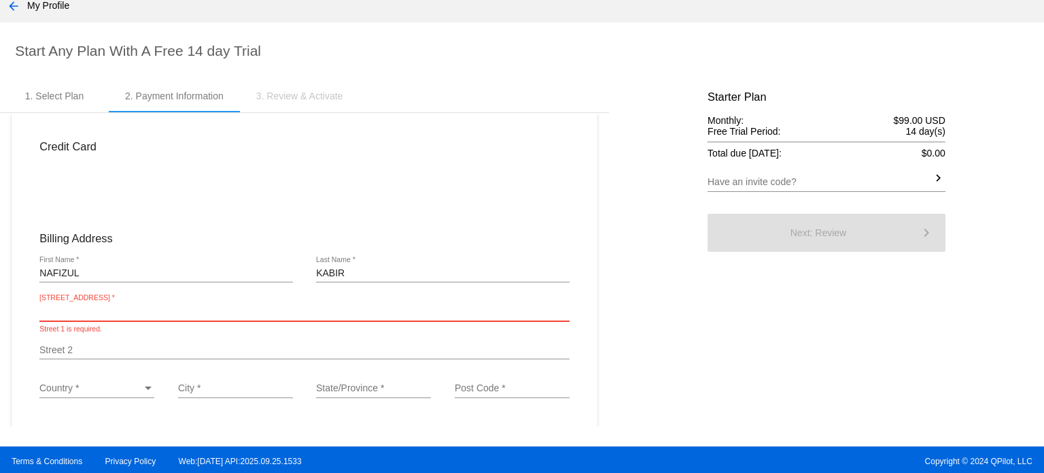
click at [69, 311] on input "[STREET_ADDRESS] *" at bounding box center [304, 311] width 530 height 11
paste input "Plot-3, Road-4/3, Block-B, Section-12"
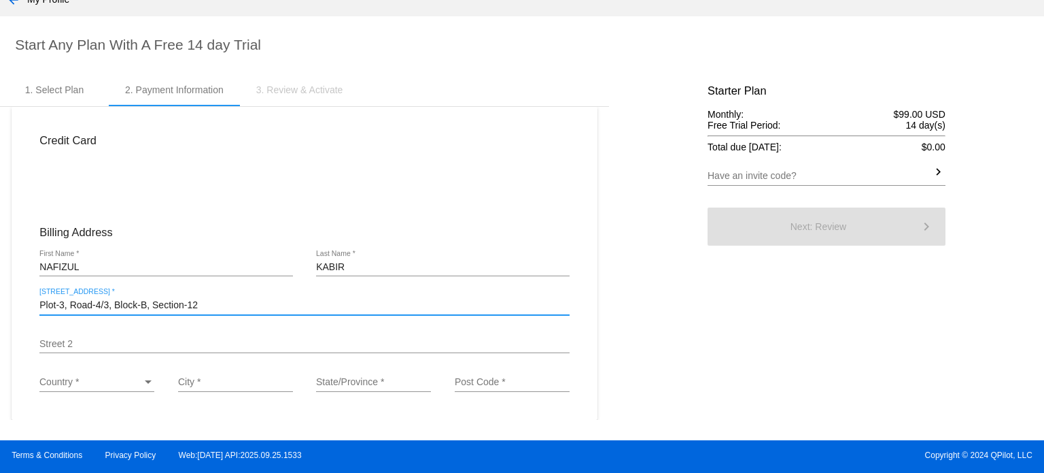
scroll to position [76, 0]
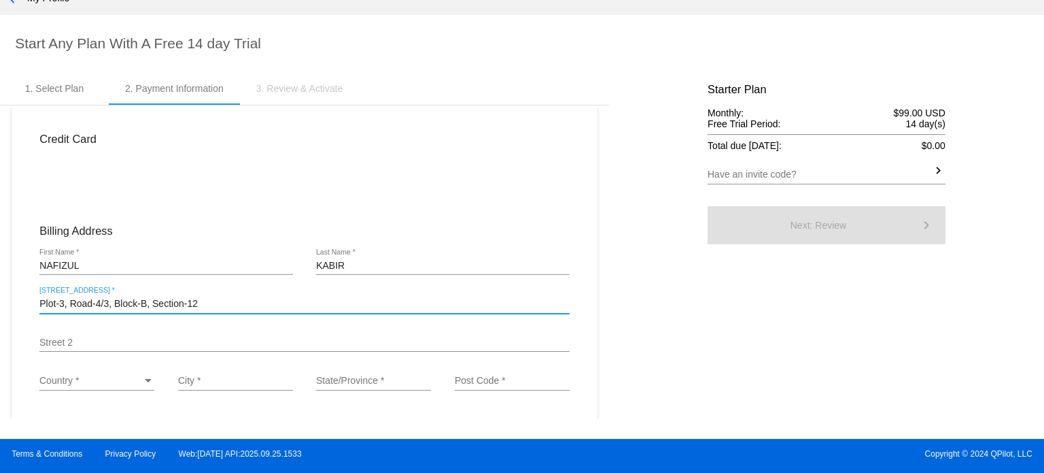
type input "Plot-3, Road-4/3, Block-B, Section-12"
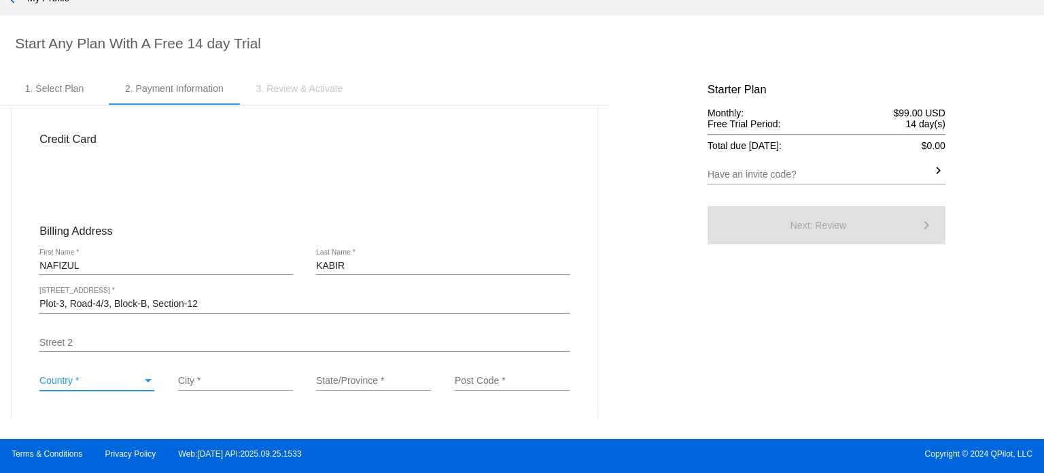
click at [76, 385] on span "Country *" at bounding box center [58, 380] width 39 height 11
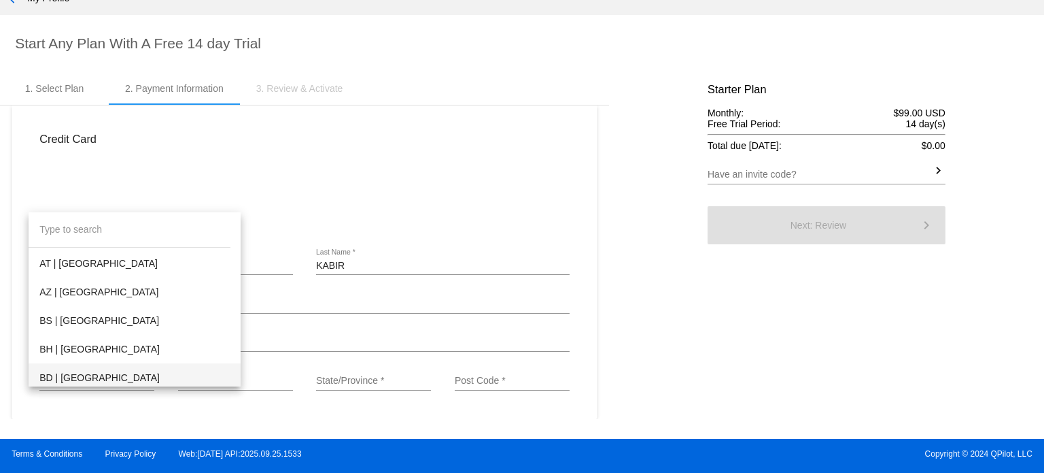
scroll to position [476, 0]
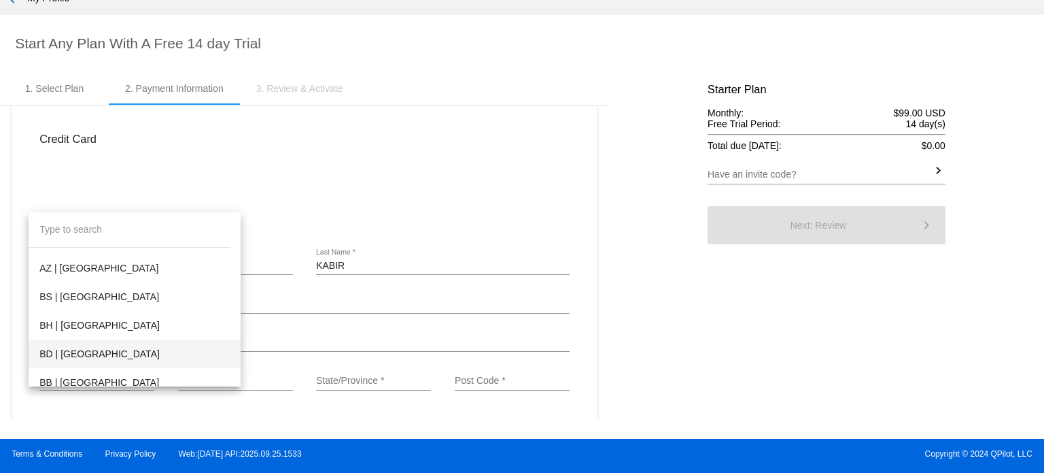
click at [67, 354] on span "BD | [GEOGRAPHIC_DATA]" at bounding box center [134, 353] width 190 height 29
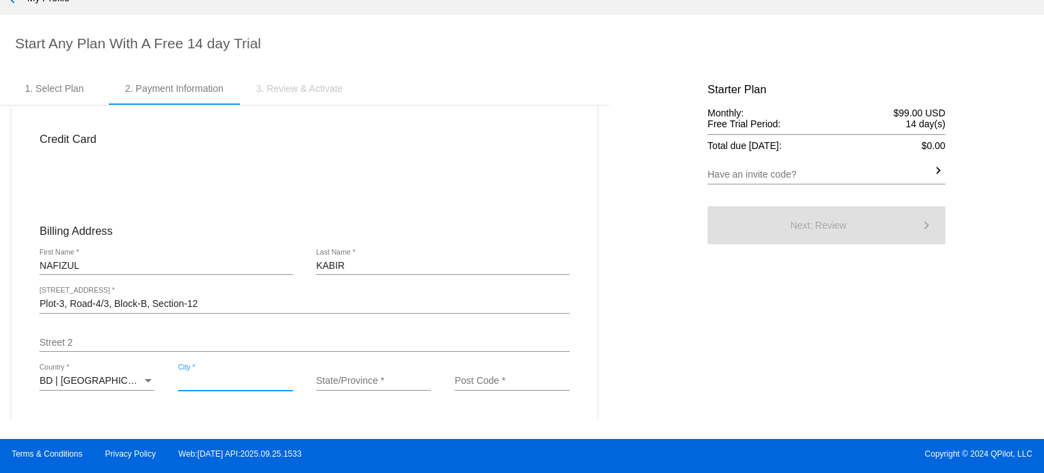
click at [206, 383] on input "City *" at bounding box center [235, 380] width 115 height 11
type input "Dhaka-North"
click at [344, 372] on div "State/Province *" at bounding box center [373, 377] width 115 height 27
type input "[GEOGRAPHIC_DATA]"
click at [479, 375] on input "Post Code *" at bounding box center [512, 380] width 115 height 11
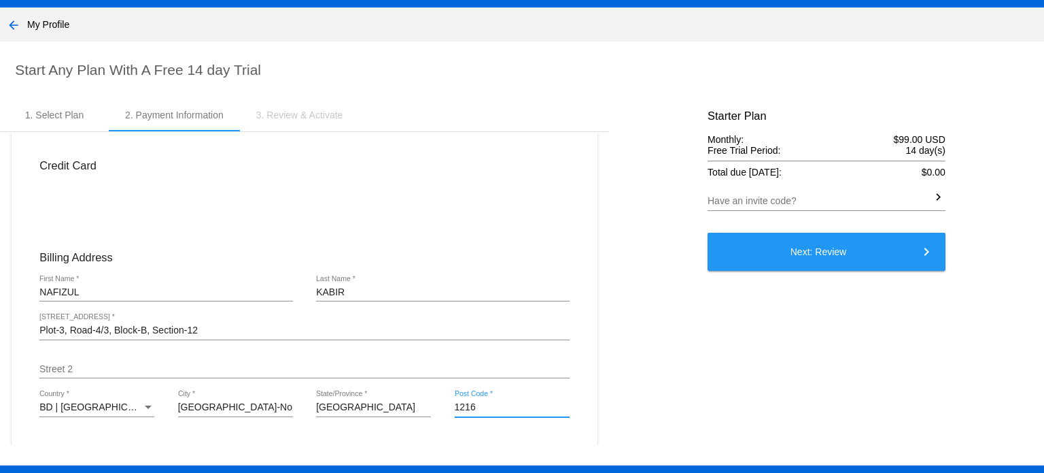
scroll to position [8, 0]
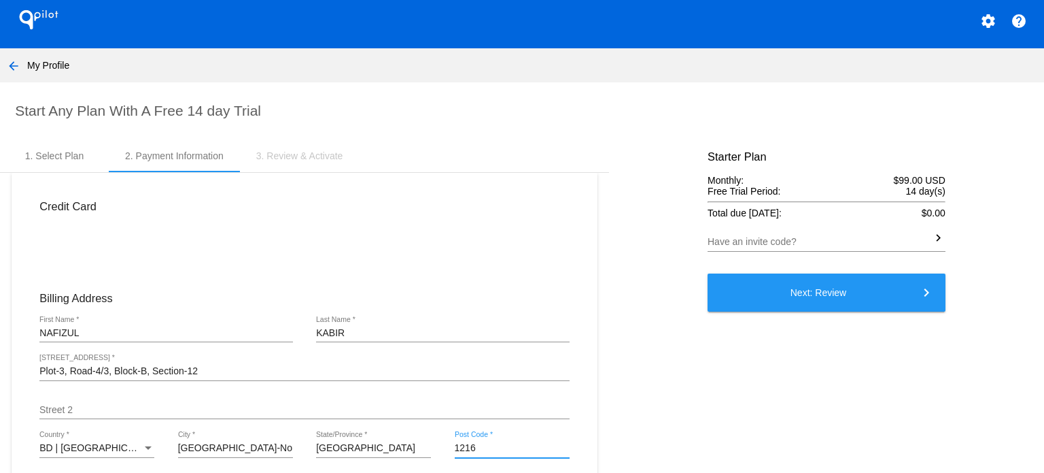
type input "1216"
click at [838, 294] on span "Next: Review keyboard_arrow_right" at bounding box center [819, 292] width 56 height 11
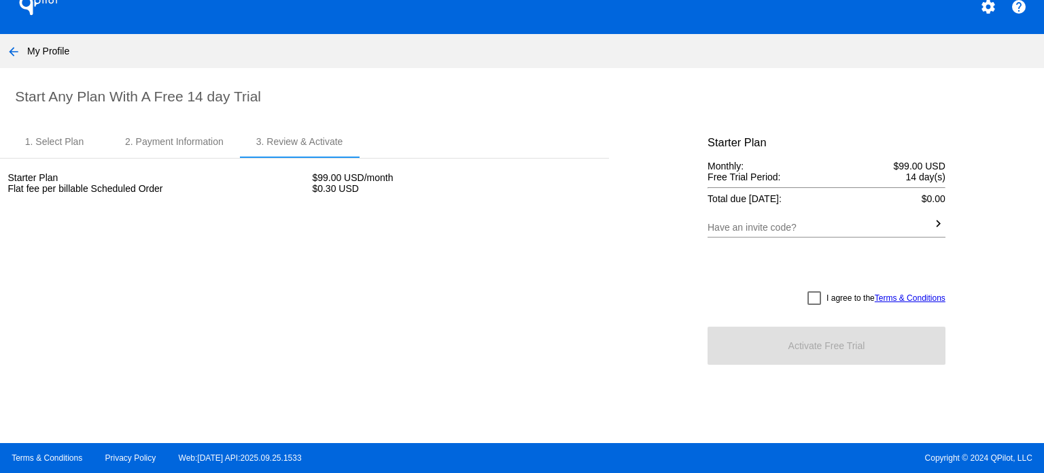
scroll to position [27, 0]
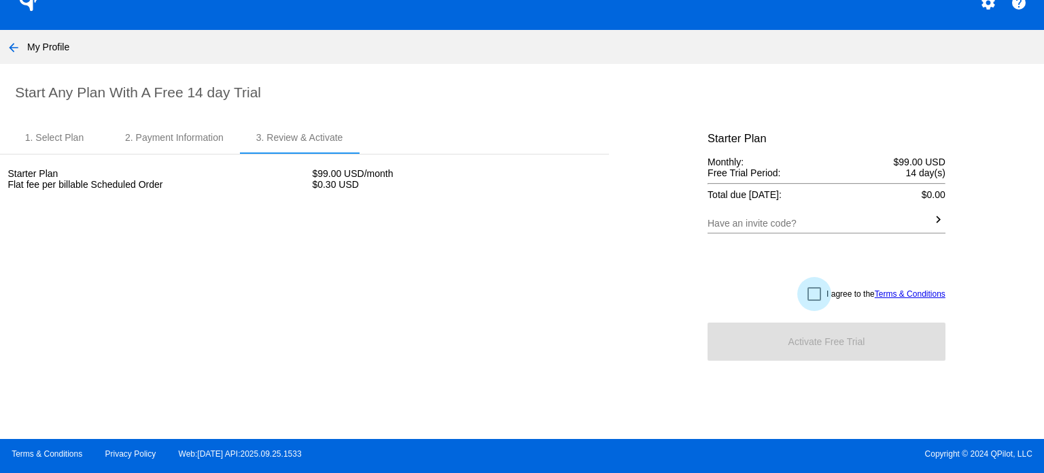
click at [808, 294] on div at bounding box center [815, 294] width 14 height 14
click at [814, 301] on input "I agree to the Terms & Conditions" at bounding box center [814, 301] width 1 height 1
checkbox input "true"
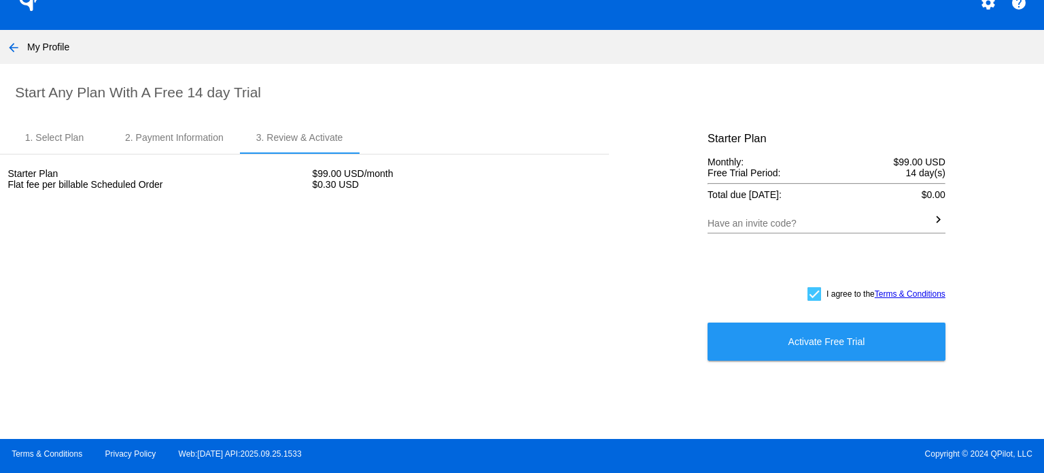
click at [812, 345] on span "Activate Free Trial" at bounding box center [827, 341] width 77 height 11
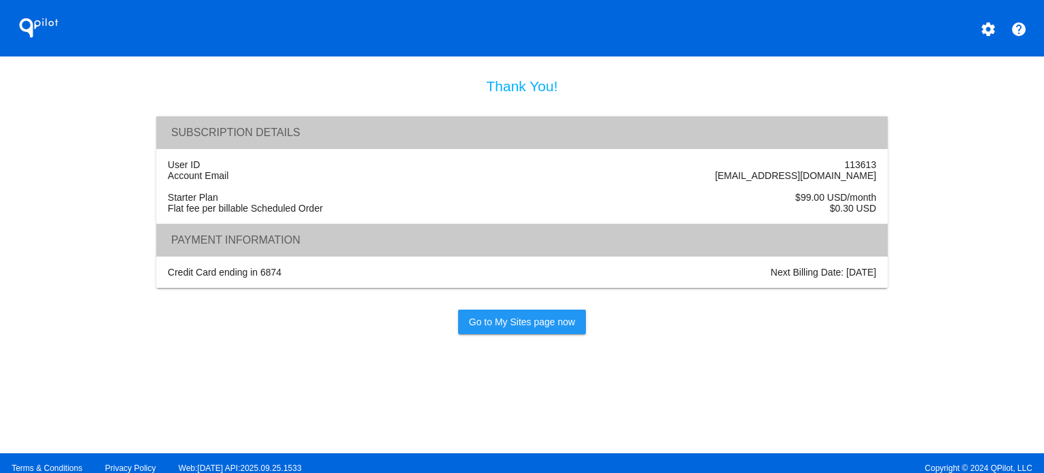
click at [738, 256] on div "Payment Information" at bounding box center [521, 240] width 731 height 33
click at [495, 327] on span "Go to My Sites page now" at bounding box center [522, 321] width 106 height 11
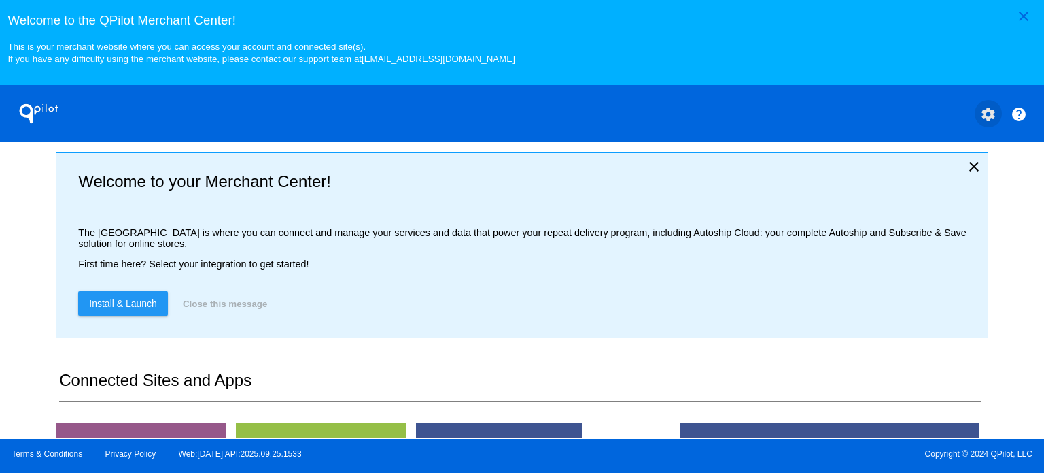
click at [987, 112] on mat-icon "settings" at bounding box center [988, 114] width 16 height 16
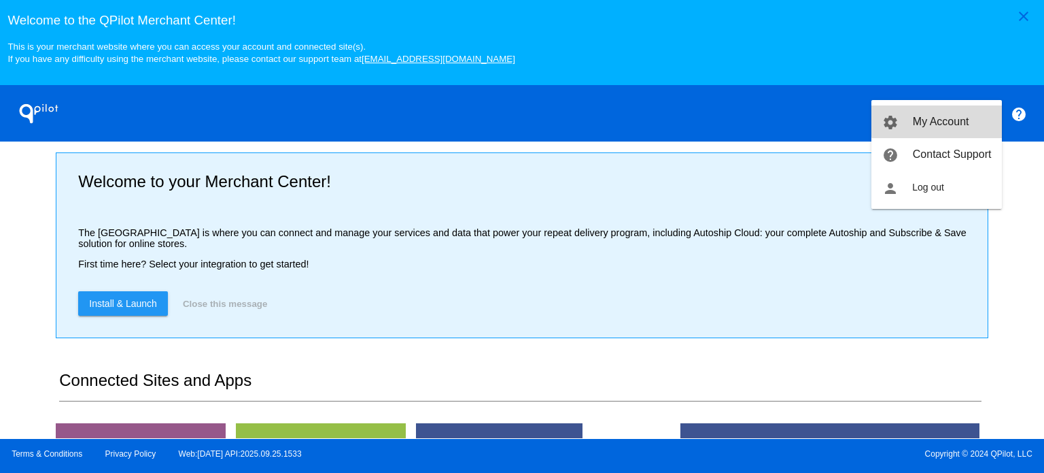
click at [959, 114] on link "settings My Account" at bounding box center [937, 121] width 131 height 33
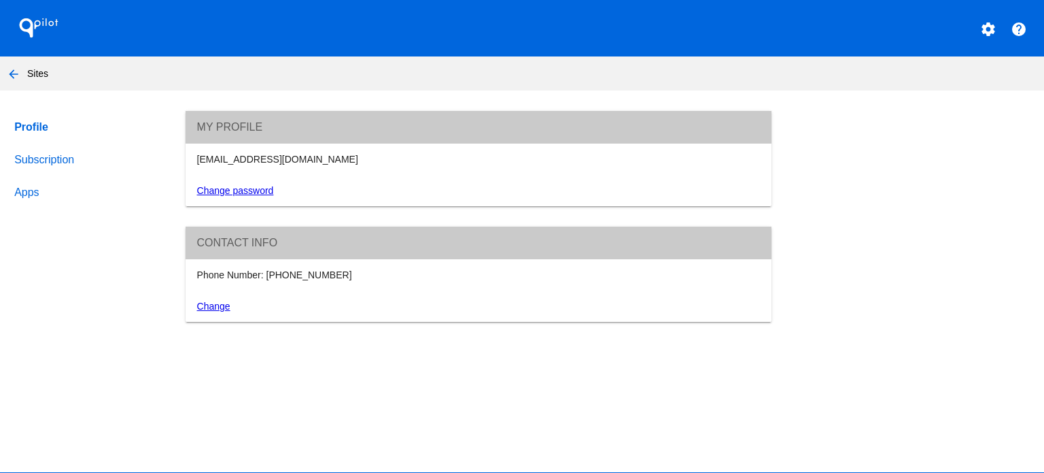
click at [25, 160] on link "Subscription" at bounding box center [87, 159] width 151 height 33
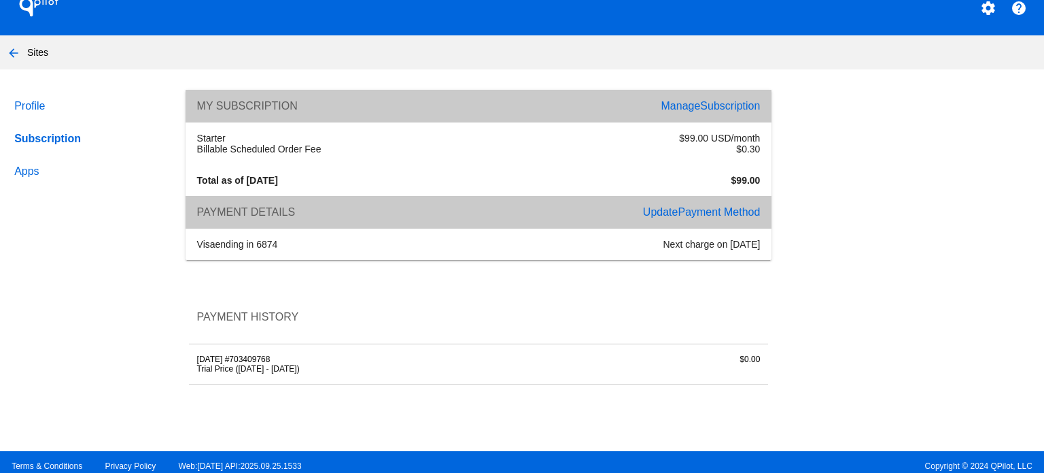
scroll to position [33, 0]
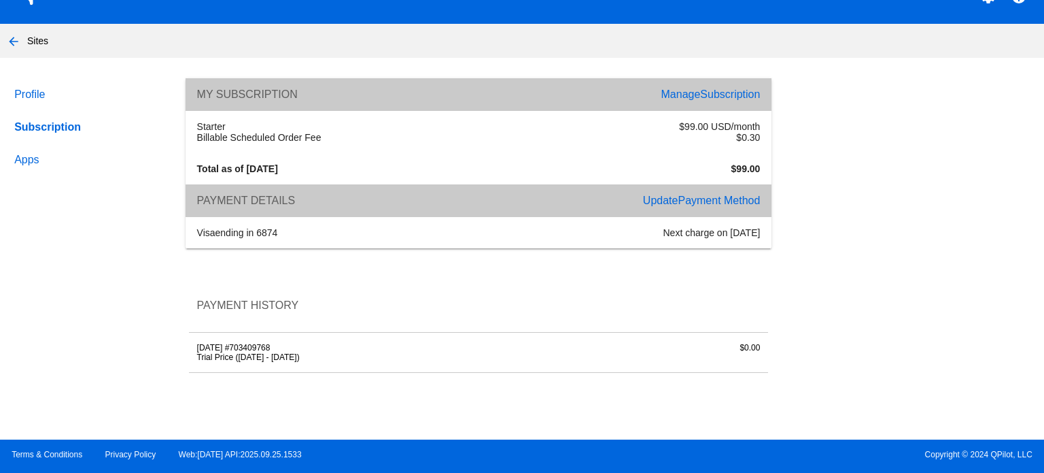
click at [838, 334] on div "Profile Subscription Apps My Subscription Manage Subscription Starter $99.00 US…" at bounding box center [522, 240] width 1044 height 325
click at [38, 86] on link "Profile" at bounding box center [87, 94] width 151 height 33
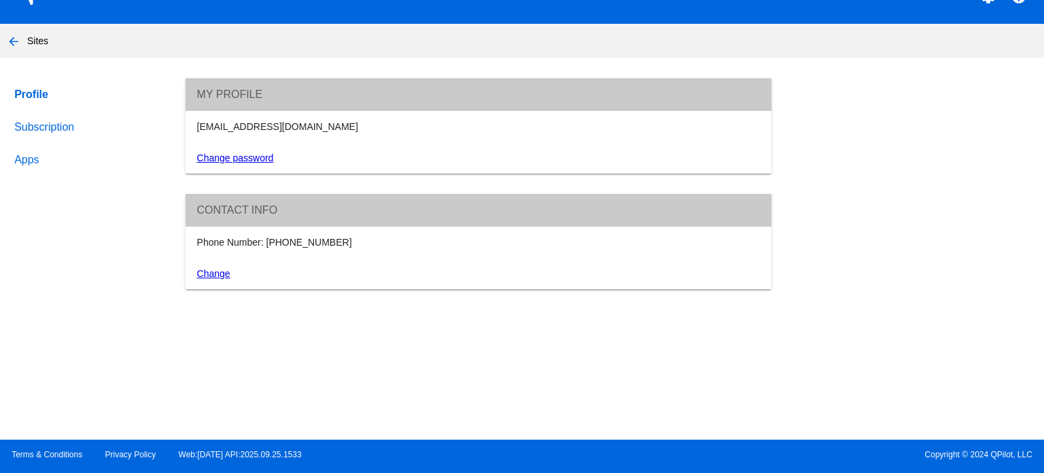
click at [32, 44] on nav "arrow_back Sites" at bounding box center [522, 41] width 1044 height 34
click at [11, 43] on mat-icon "arrow_back" at bounding box center [13, 41] width 16 height 16
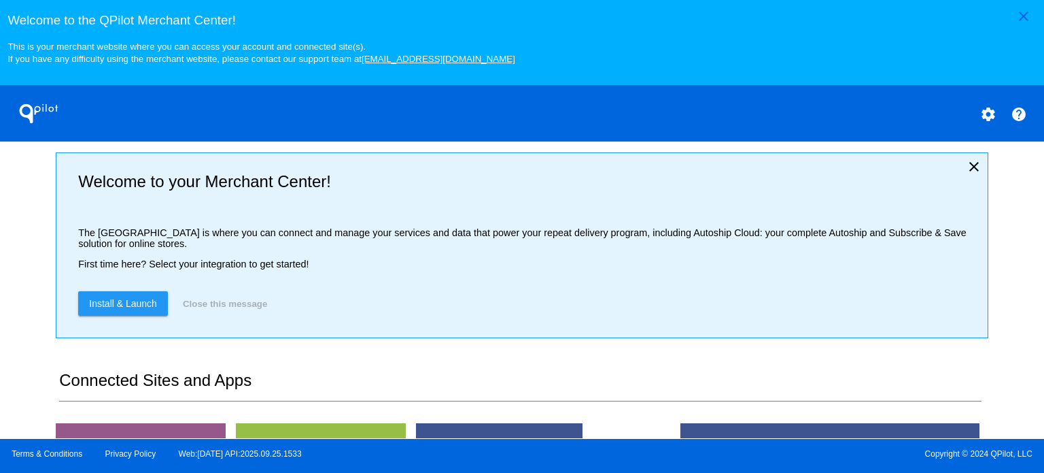
click at [3, 290] on div "close Welcome to the QPilot Merchant Center! This is your merchant website wher…" at bounding box center [522, 219] width 1044 height 439
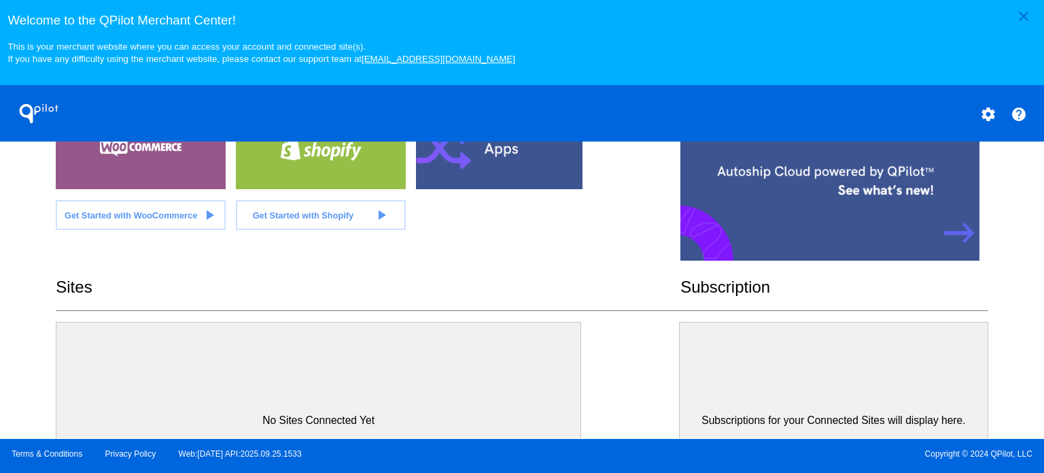
scroll to position [395, 0]
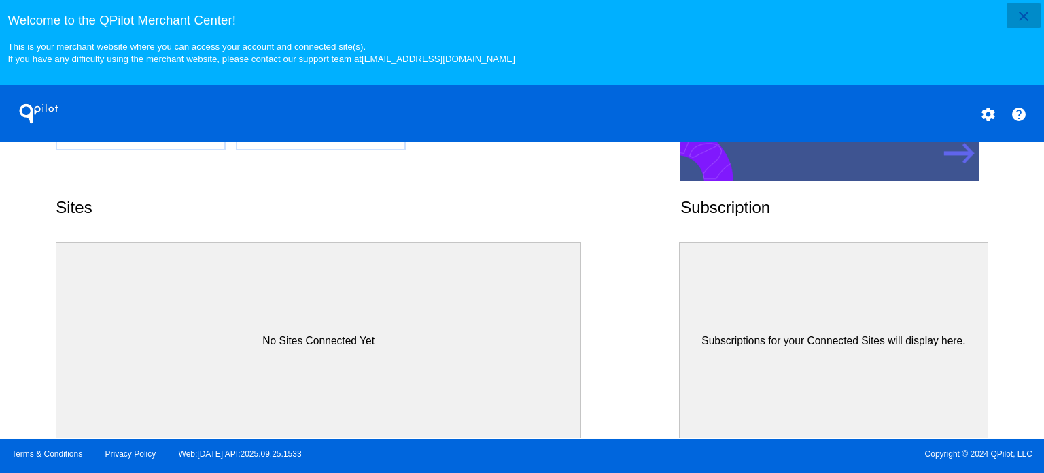
click at [1016, 10] on mat-icon "close" at bounding box center [1024, 16] width 16 height 16
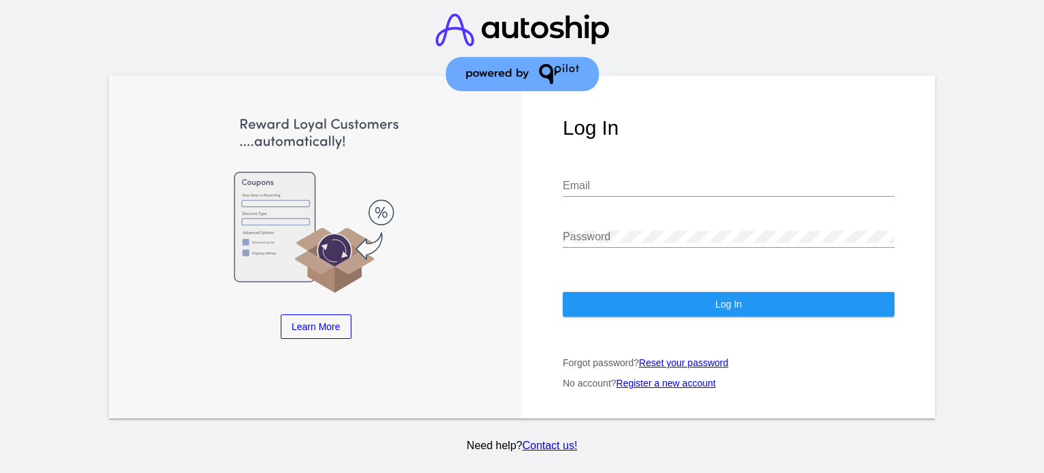
click at [632, 166] on div "Email" at bounding box center [729, 181] width 332 height 31
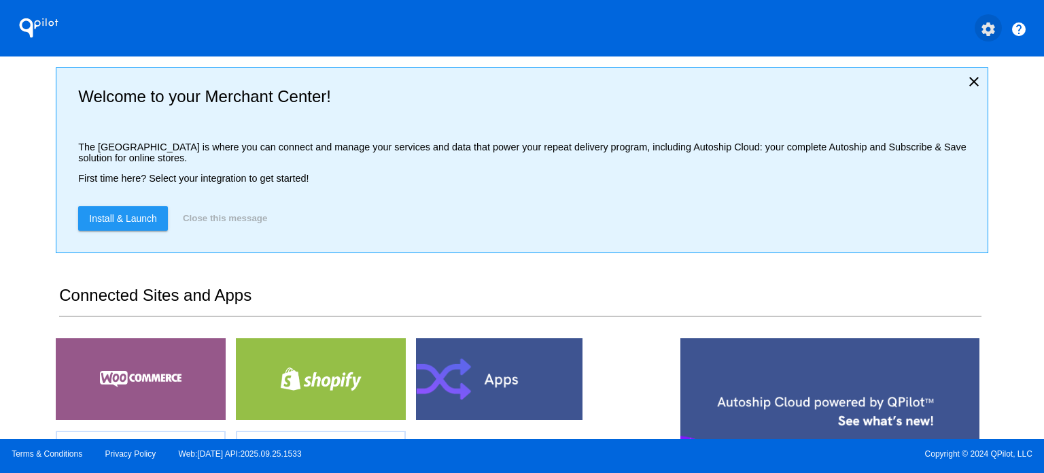
click at [987, 32] on mat-icon "settings" at bounding box center [988, 29] width 16 height 16
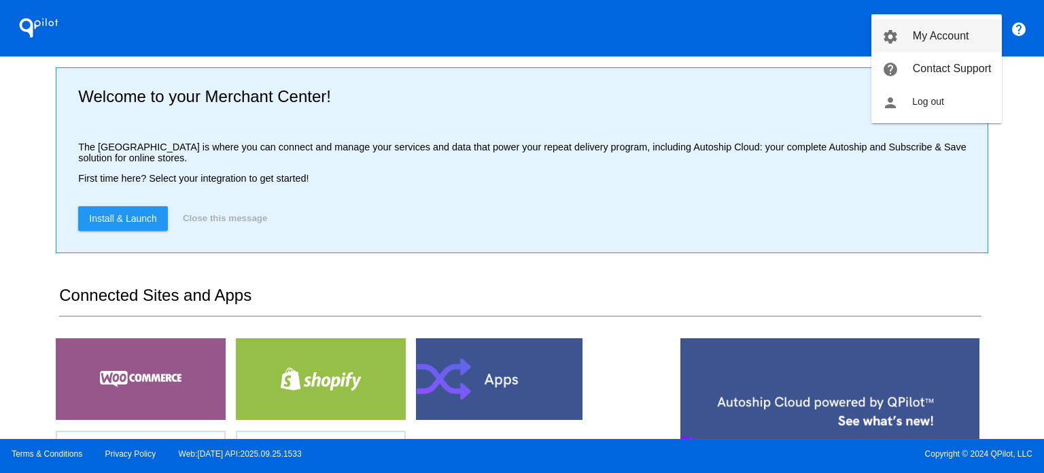
click at [928, 35] on span "My Account" at bounding box center [941, 36] width 56 height 12
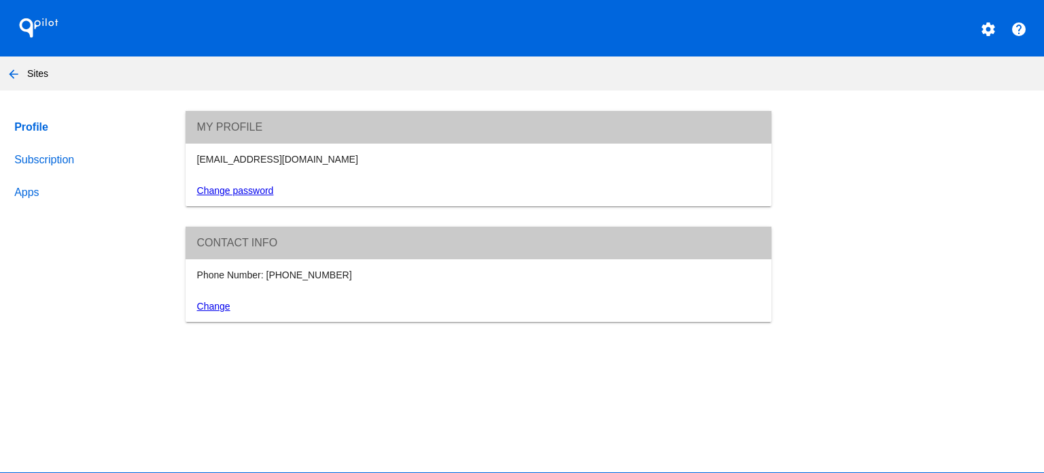
click at [63, 165] on link "Subscription" at bounding box center [87, 159] width 151 height 33
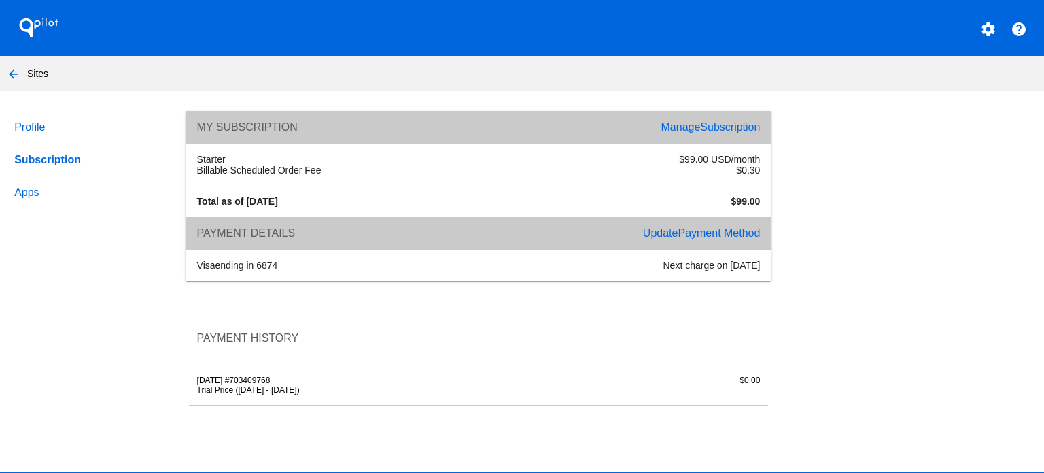
click at [699, 239] on span "Payment Method" at bounding box center [719, 233] width 82 height 12
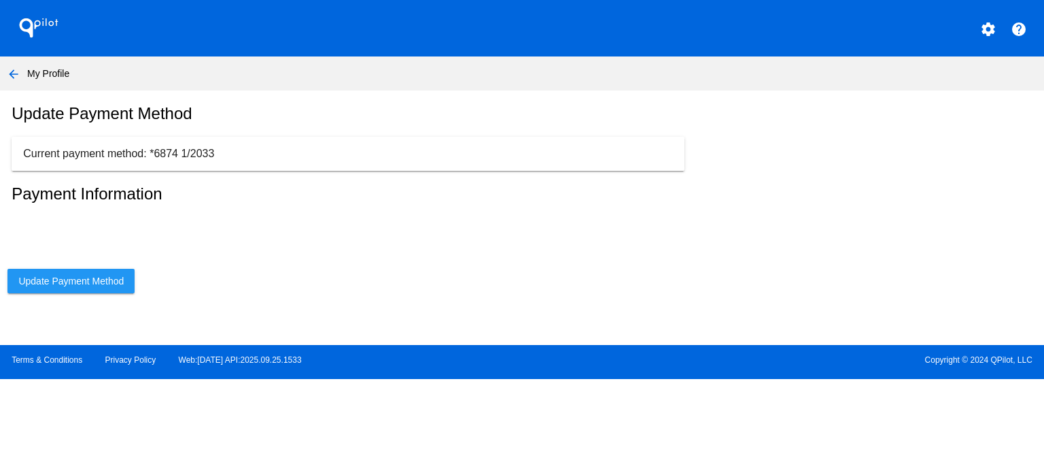
click at [35, 284] on span "Update Payment Method" at bounding box center [70, 280] width 105 height 11
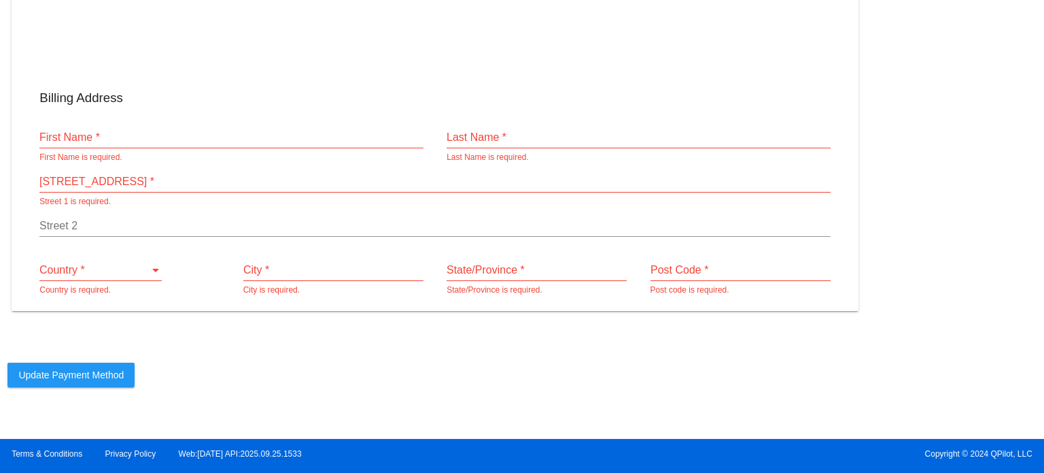
scroll to position [80, 0]
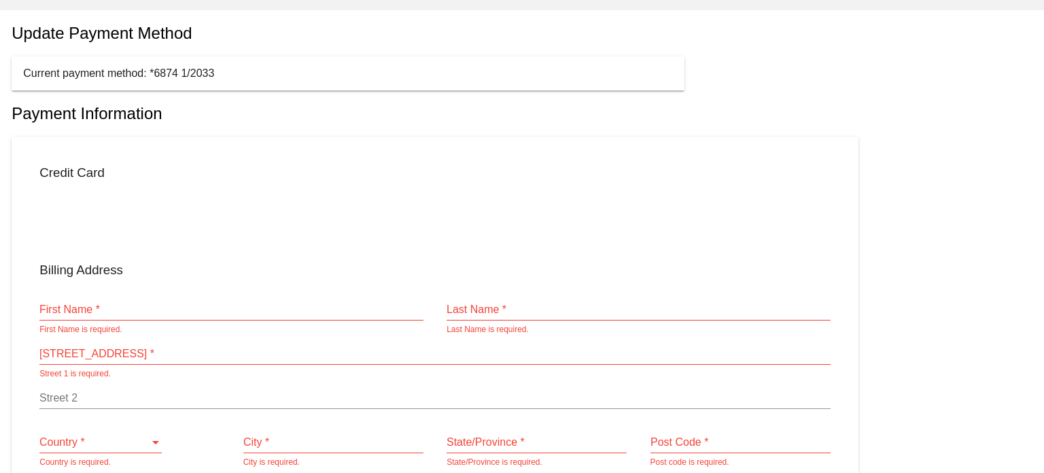
click at [340, 320] on div "First Name *" at bounding box center [231, 305] width 384 height 31
type input "Nafizul"
type input "Monmoy"
type input "[STREET_ADDRESS]. ([GEOGRAPHIC_DATA] 2)"
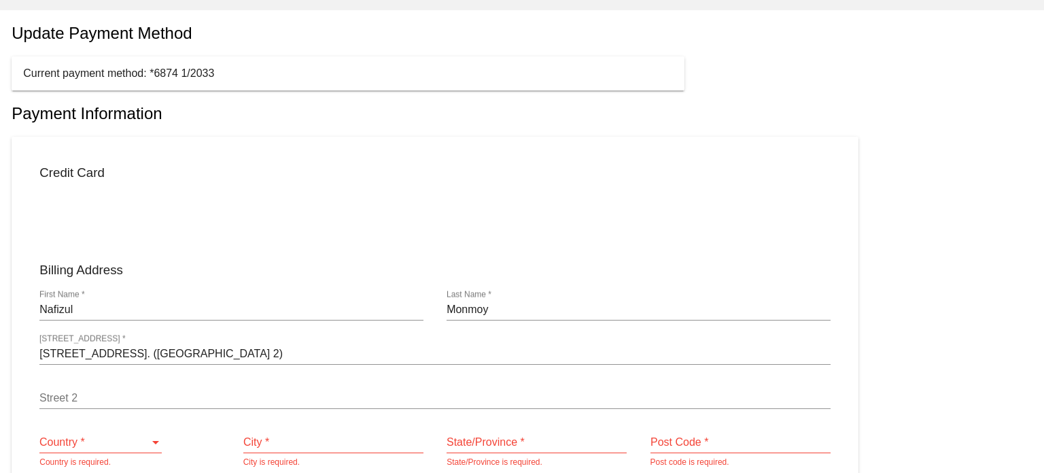
type input "[GEOGRAPHIC_DATA]"
type input "1216"
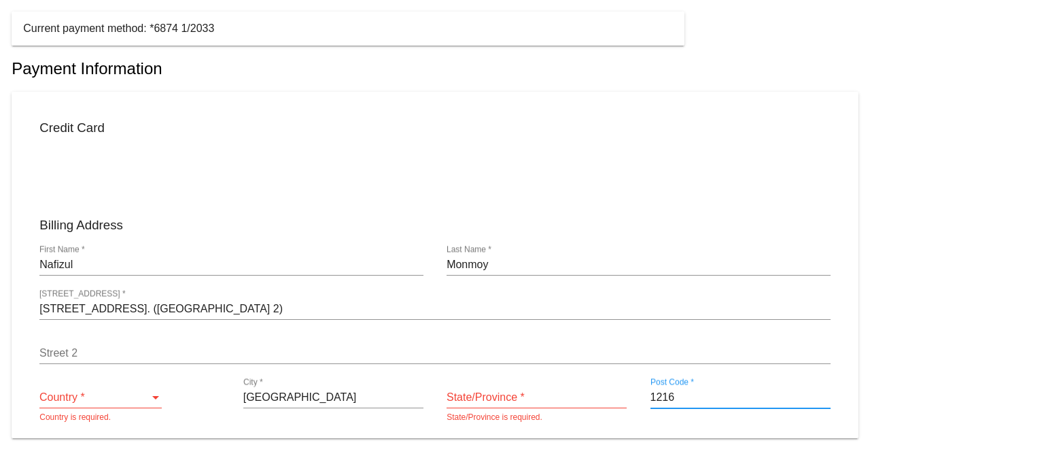
scroll to position [148, 0]
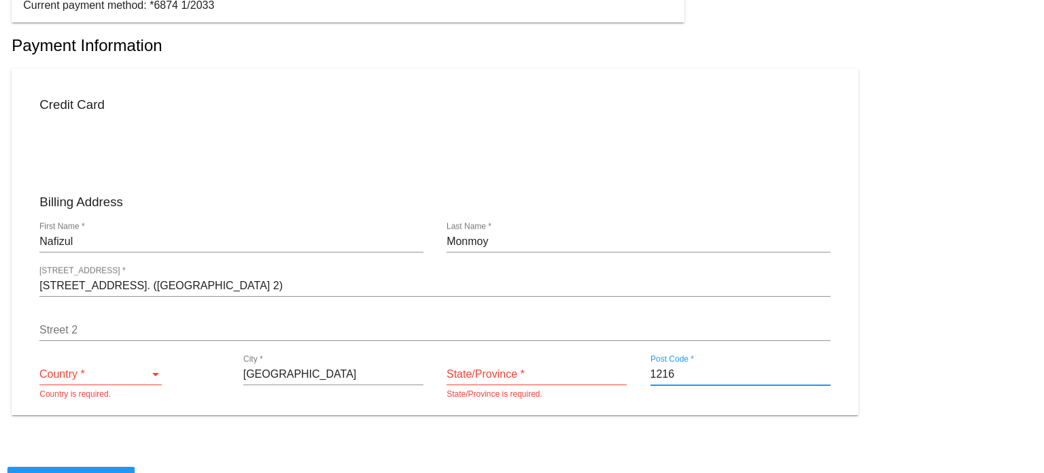
click at [475, 377] on input "State/Province *" at bounding box center [537, 374] width 180 height 12
click at [312, 380] on input "[GEOGRAPHIC_DATA]" at bounding box center [333, 374] width 180 height 12
click at [286, 377] on input "[GEOGRAPHIC_DATA]" at bounding box center [333, 374] width 180 height 12
type input "[GEOGRAPHIC_DATA]"
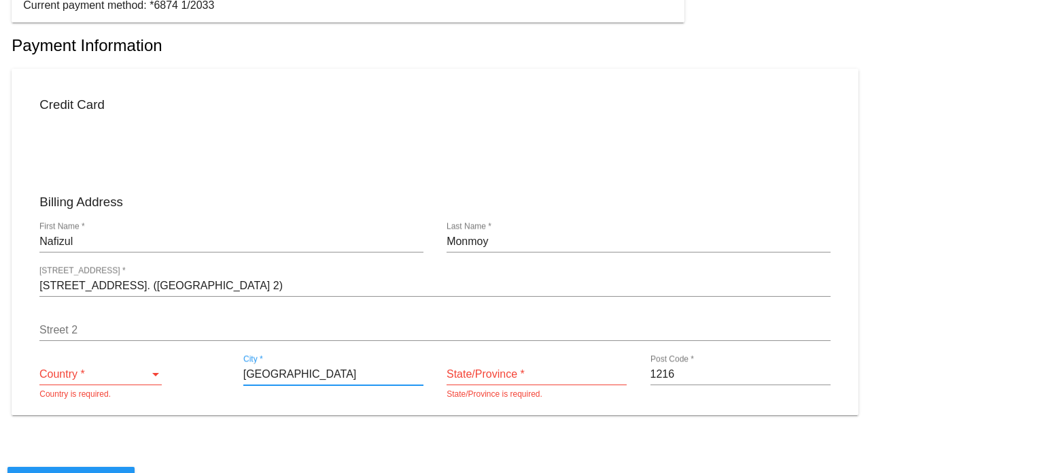
click at [479, 380] on input "State/Province *" at bounding box center [537, 374] width 180 height 12
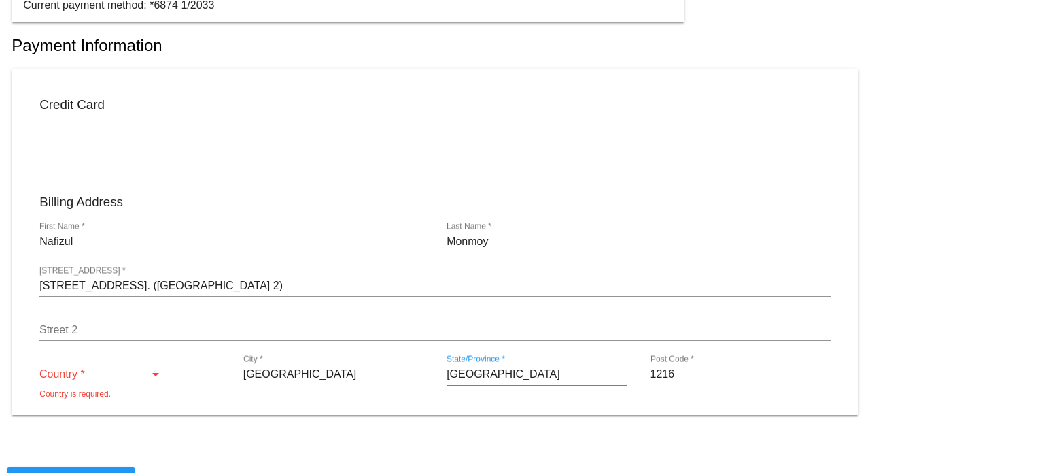
type input "[GEOGRAPHIC_DATA]"
click at [139, 377] on div "Country *" at bounding box center [94, 374] width 110 height 12
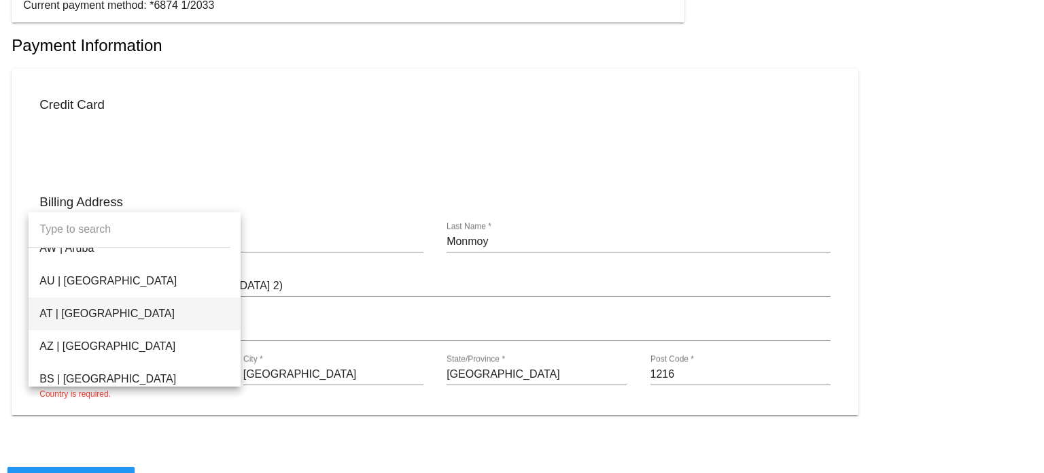
scroll to position [612, 0]
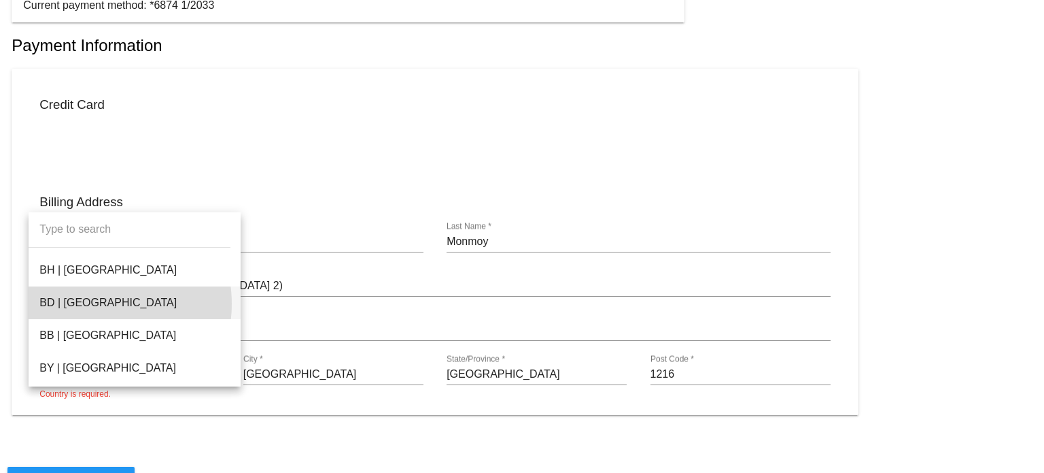
click at [94, 304] on span "BD | [GEOGRAPHIC_DATA]" at bounding box center [134, 302] width 190 height 33
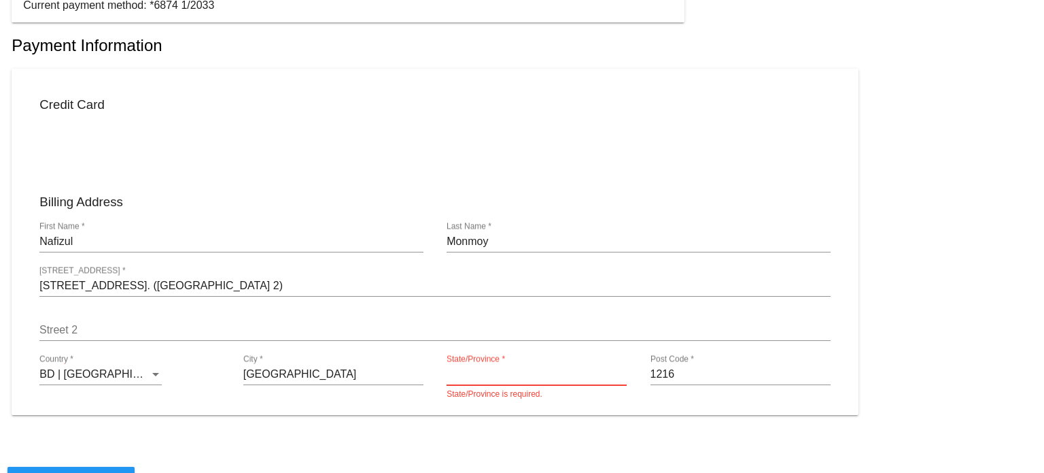
click at [462, 377] on input "State/Province *" at bounding box center [537, 374] width 180 height 12
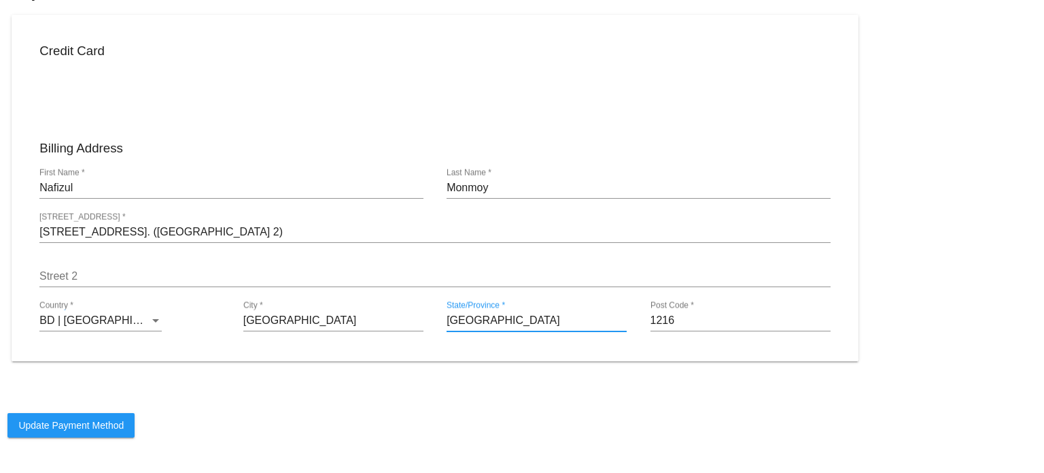
scroll to position [258, 0]
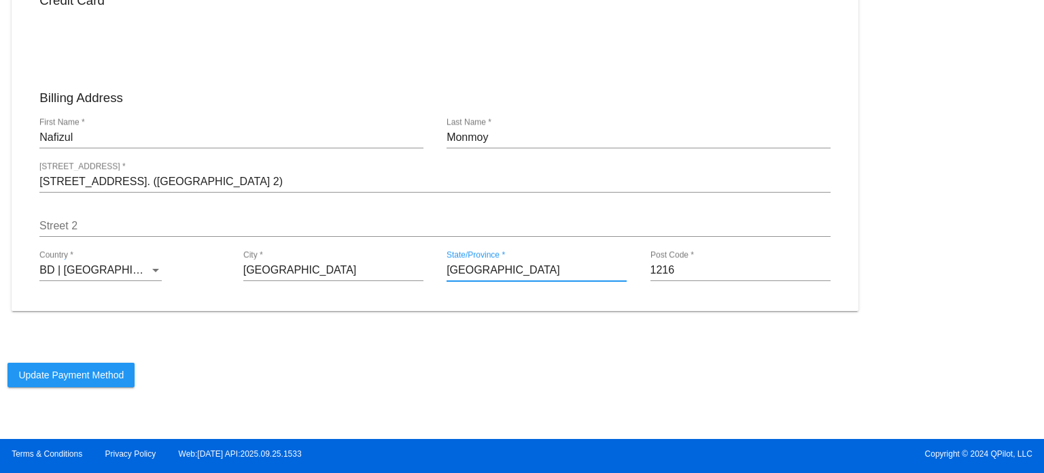
type input "[GEOGRAPHIC_DATA]"
click at [98, 375] on span "Update Payment Method" at bounding box center [70, 374] width 105 height 11
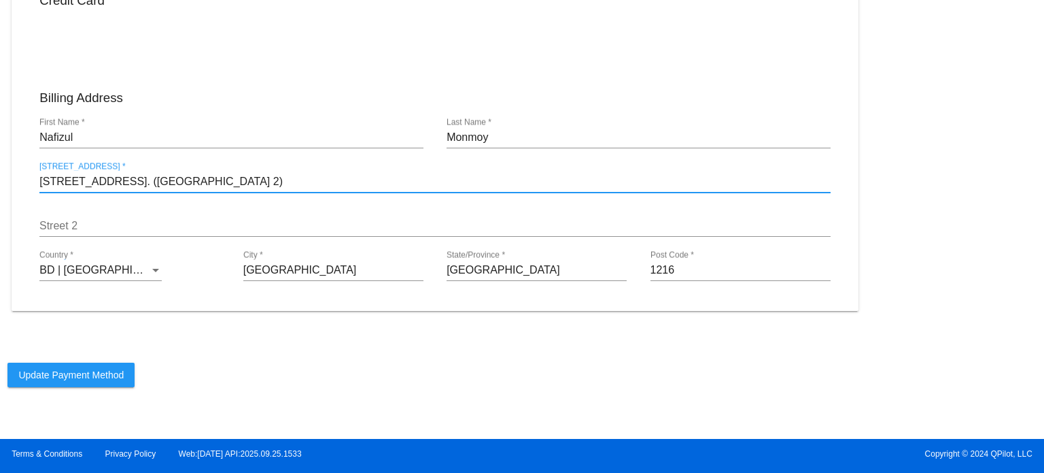
drag, startPoint x: 411, startPoint y: 184, endPoint x: 657, endPoint y: 190, distance: 246.2
click at [657, 190] on div "Plot-7, Road-1, Block-D, Section-11, Kalshi Main Road, Mirpur, Dhaka-1216. (Al-…" at bounding box center [434, 177] width 791 height 31
type input "Plot-7, Road-1, Block-D, Section-11, Kalshi Main Road"
click at [76, 386] on button "Update Payment Method" at bounding box center [70, 374] width 127 height 24
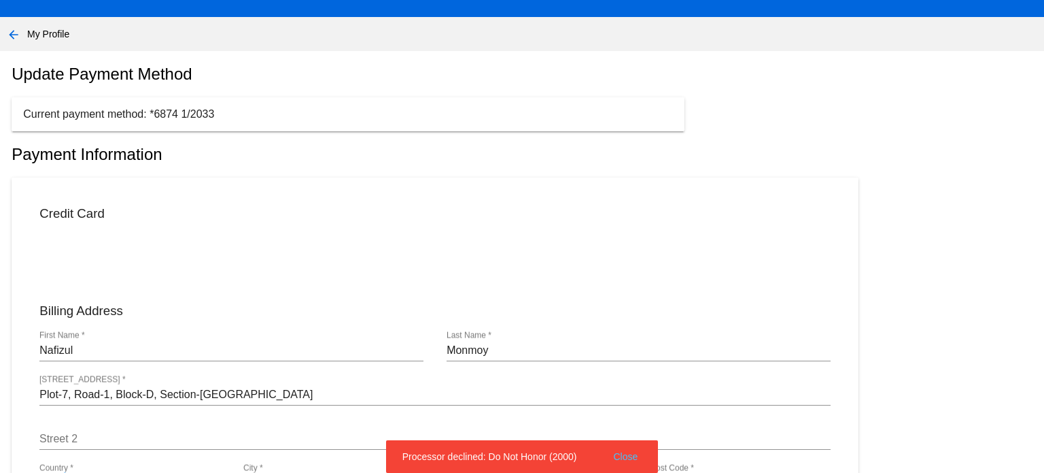
scroll to position [0, 0]
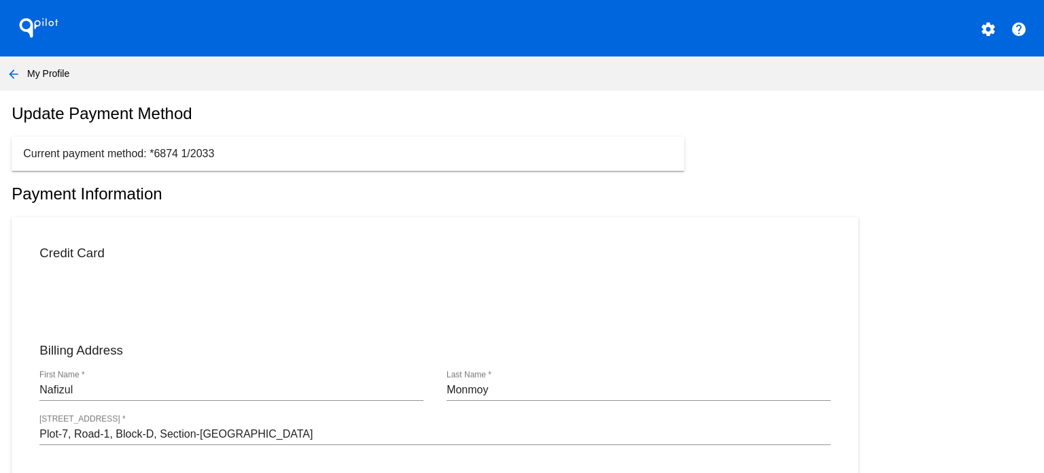
click at [902, 171] on article "Current payment method: *6874 1/2033" at bounding box center [522, 154] width 1044 height 34
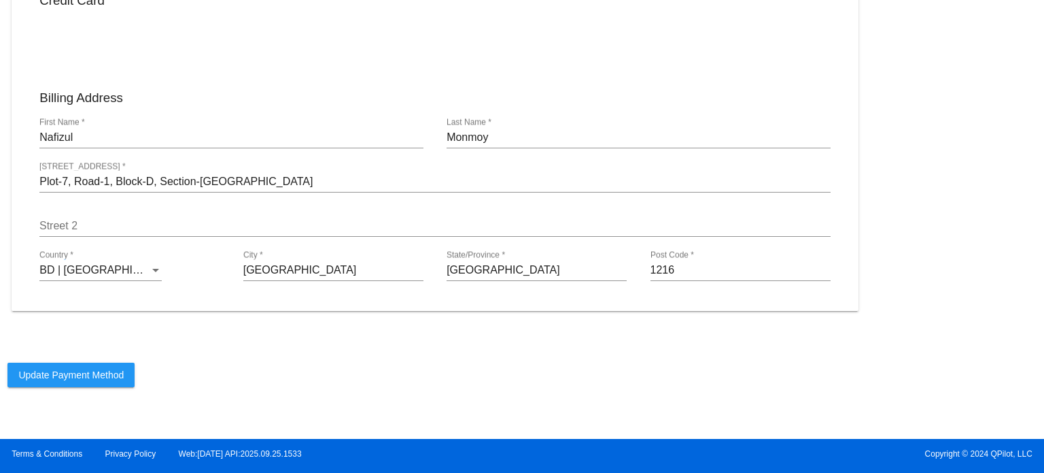
click at [64, 369] on button "Update Payment Method" at bounding box center [70, 374] width 127 height 24
click at [90, 381] on button "Update Payment Method" at bounding box center [70, 374] width 127 height 24
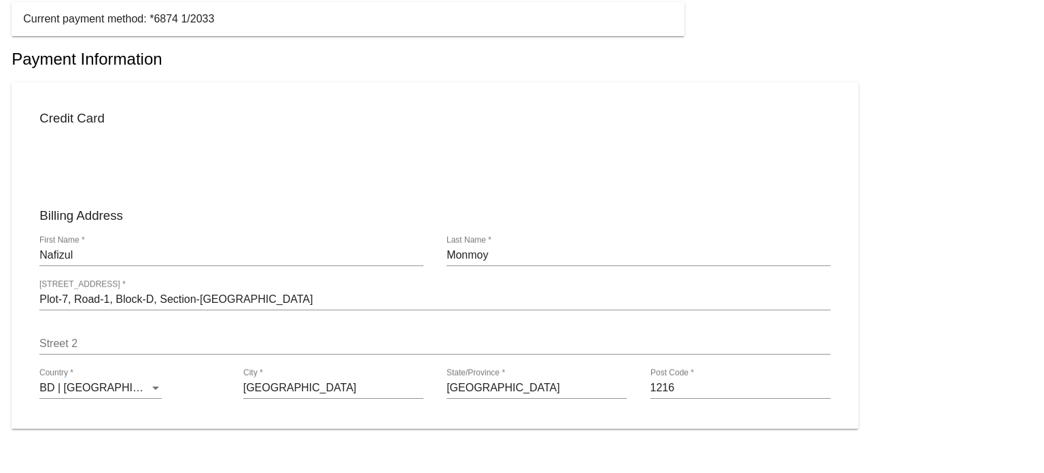
scroll to position [54, 0]
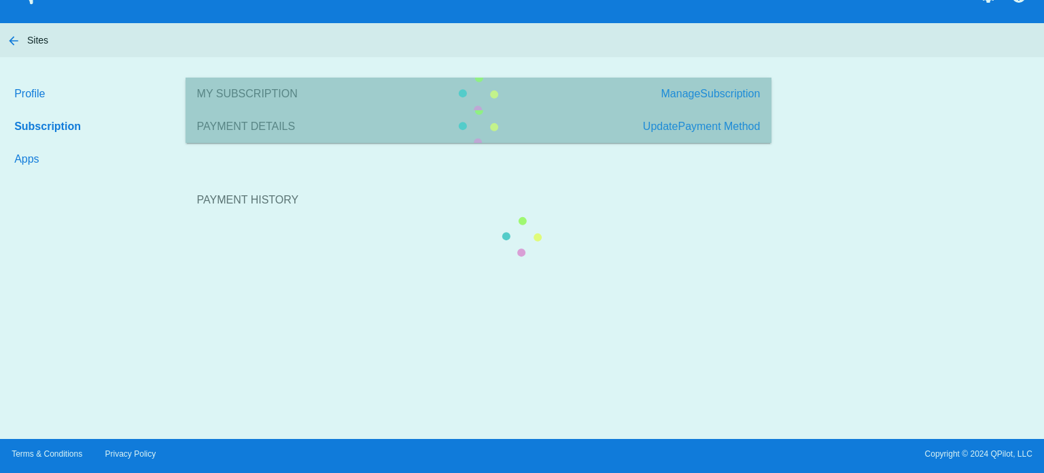
scroll to position [33, 0]
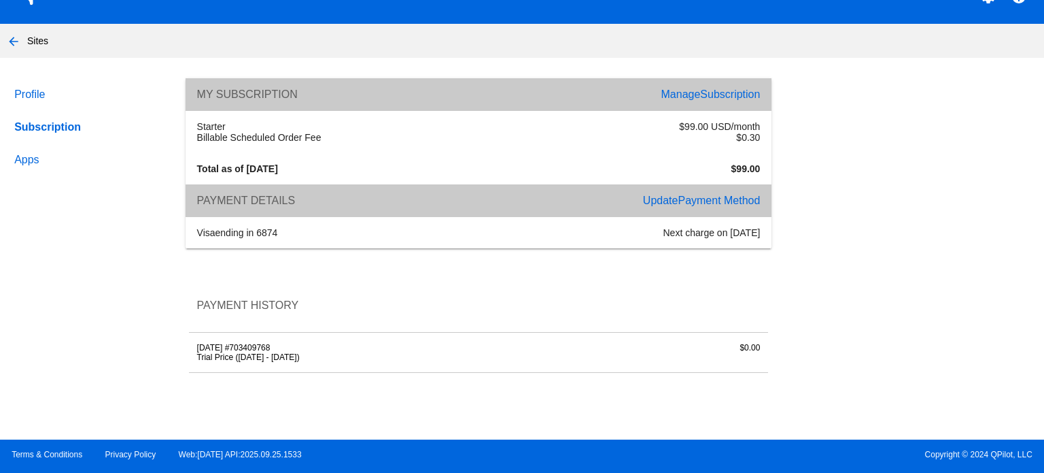
click at [700, 202] on span "Payment Method" at bounding box center [719, 200] width 82 height 12
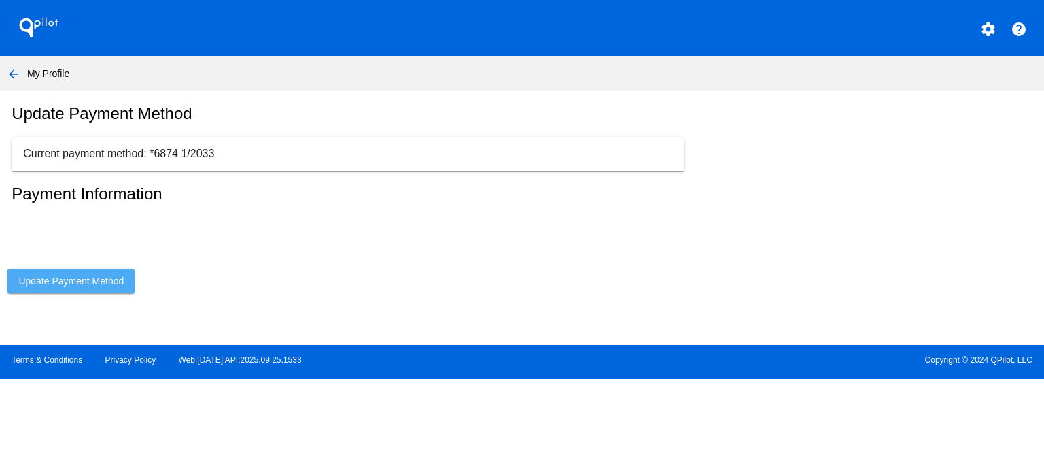
click at [104, 286] on span "Update Payment Method" at bounding box center [70, 280] width 105 height 11
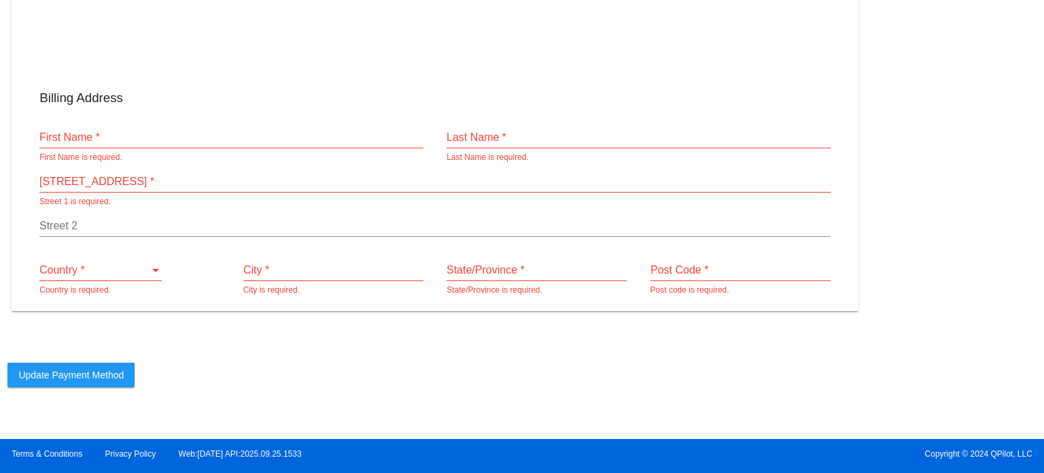
scroll to position [80, 0]
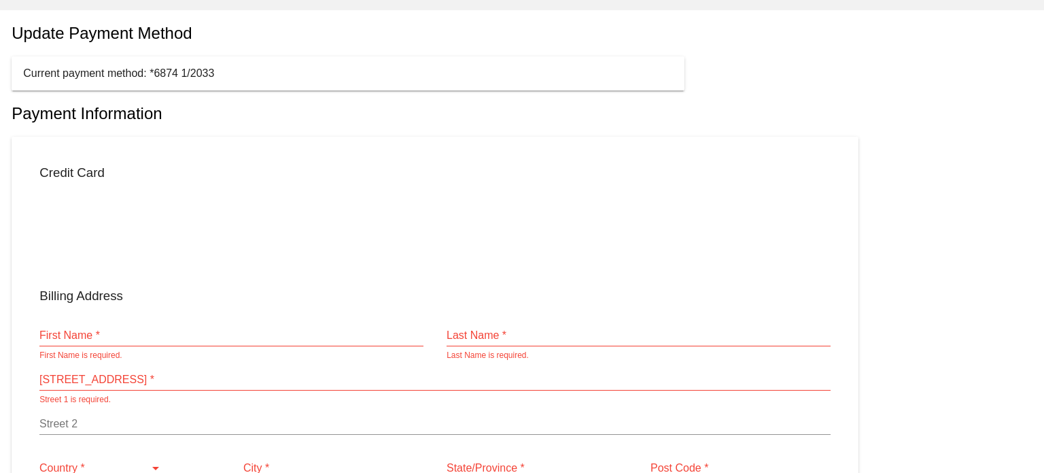
drag, startPoint x: 976, startPoint y: 145, endPoint x: 903, endPoint y: 172, distance: 78.3
click at [976, 145] on div "Credit Card Billing Address First Name * First Name is required. Last Name * La…" at bounding box center [522, 323] width 1044 height 373
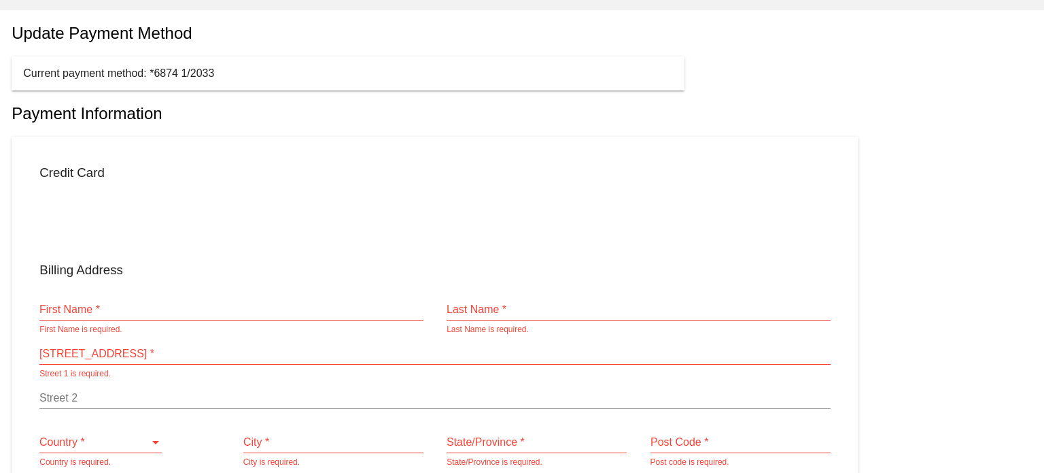
type input "Nafizul"
type input "Monmoy"
type input "House No. 03, Road No. 4/3, Section - 12, Block - B"
type input "Dhaka South"
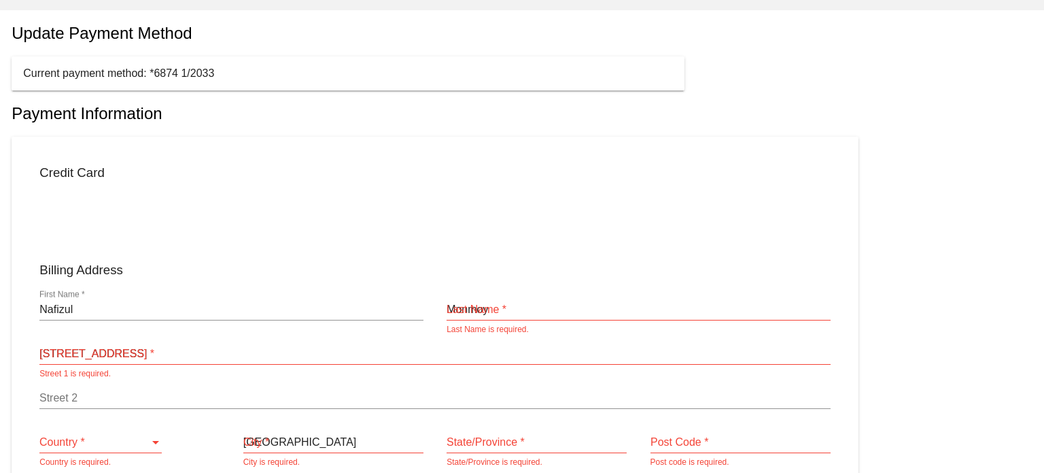
type input "1216"
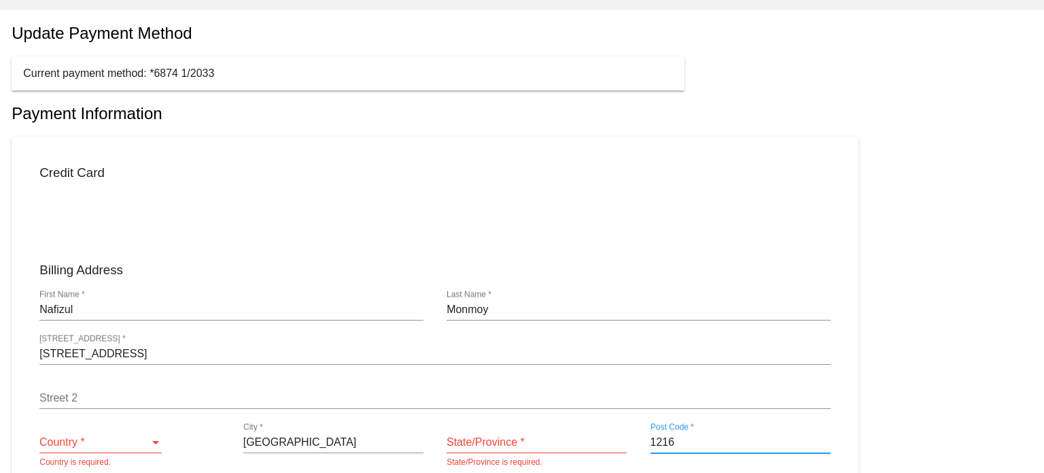
scroll to position [148, 0]
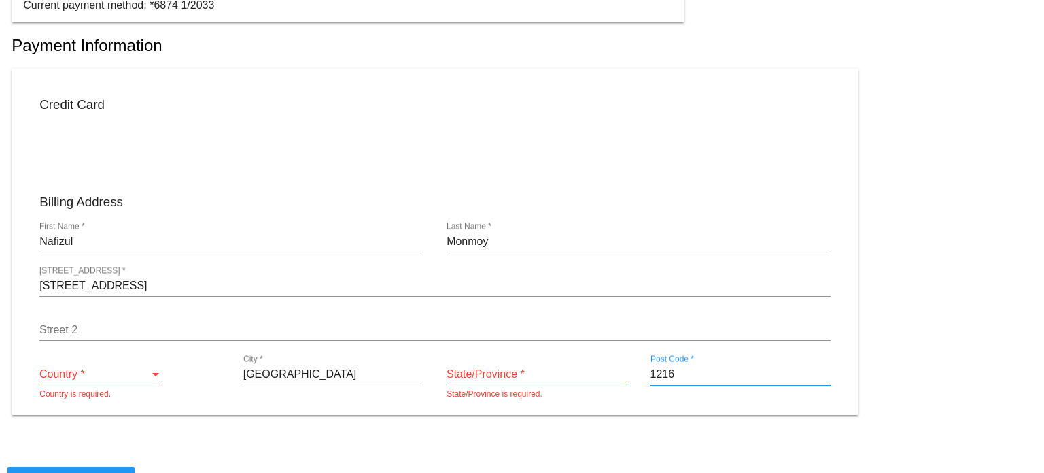
click at [128, 380] on div "Country *" at bounding box center [94, 374] width 110 height 12
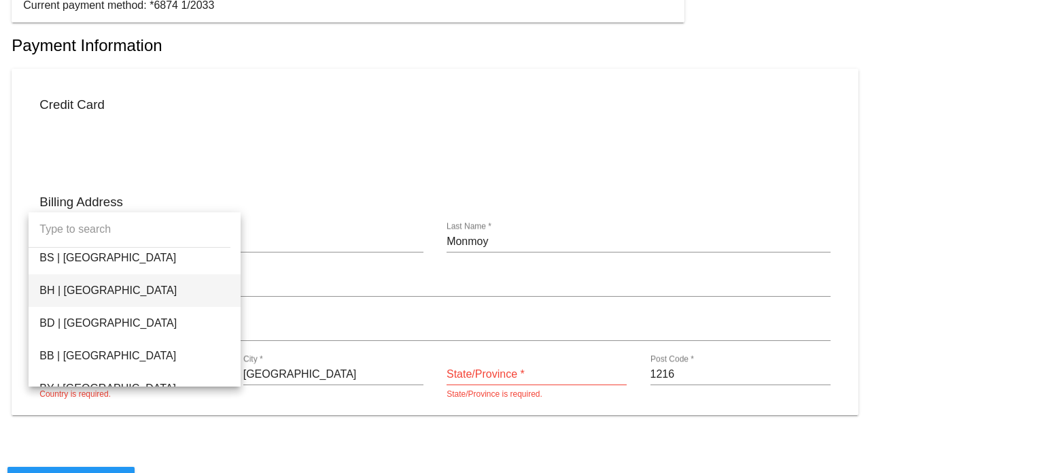
scroll to position [612, 0]
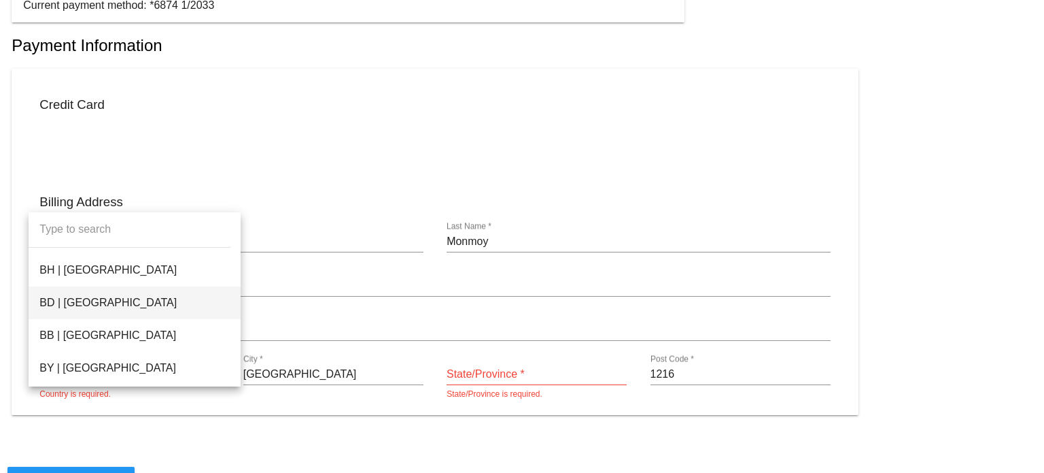
click at [87, 307] on span "BD | Bangladesh" at bounding box center [134, 302] width 190 height 33
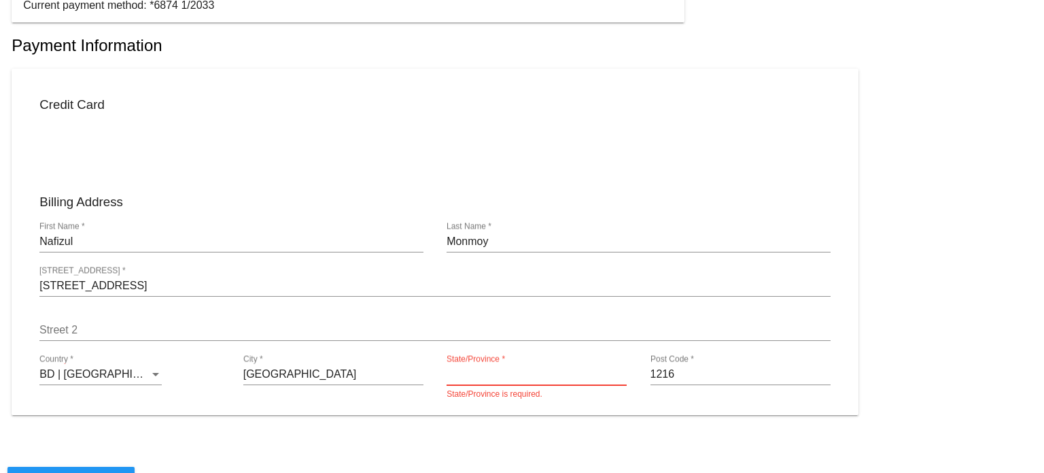
click at [484, 380] on input "State/Province *" at bounding box center [537, 374] width 180 height 12
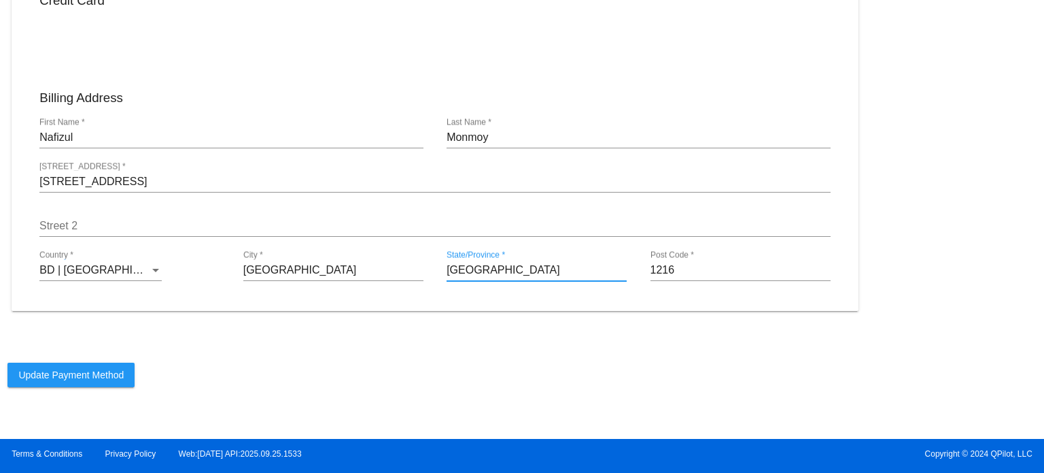
type input "Dhaka"
click at [95, 368] on button "Update Payment Method" at bounding box center [70, 374] width 127 height 24
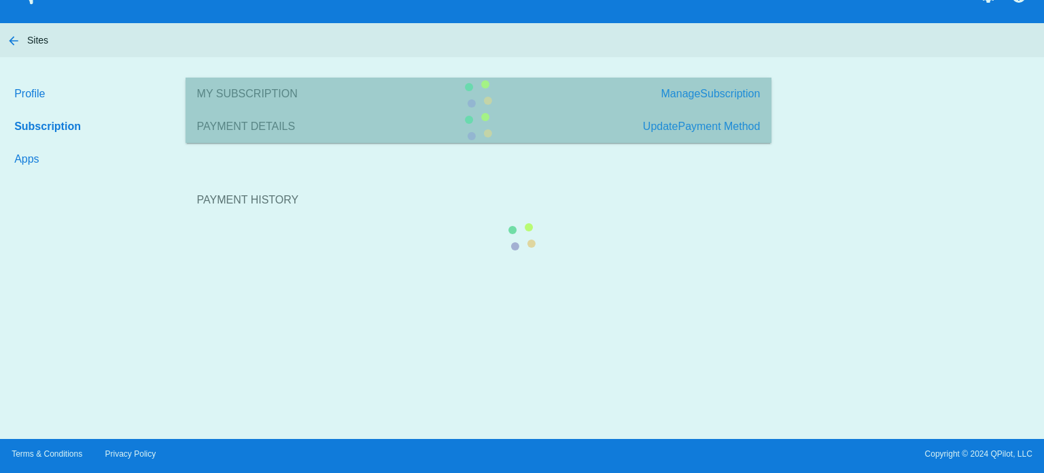
scroll to position [33, 0]
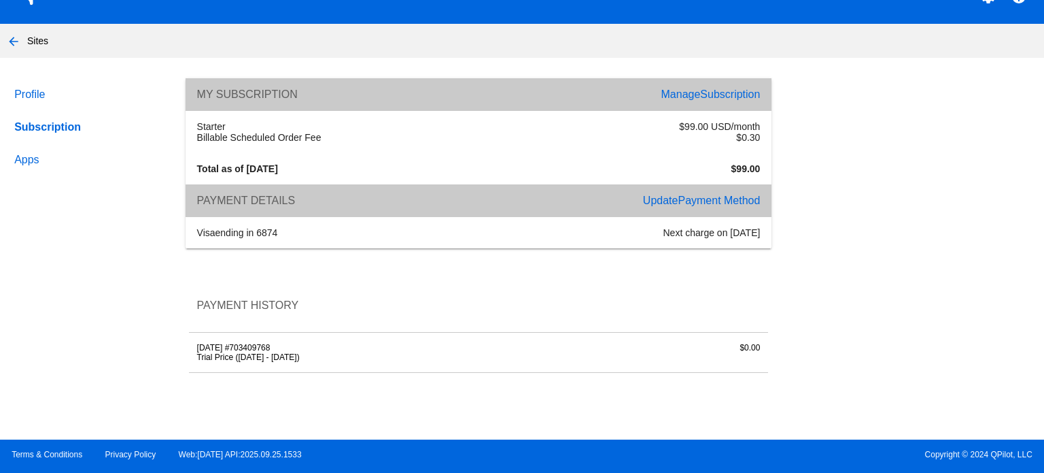
click at [707, 91] on span "Subscription" at bounding box center [730, 94] width 60 height 12
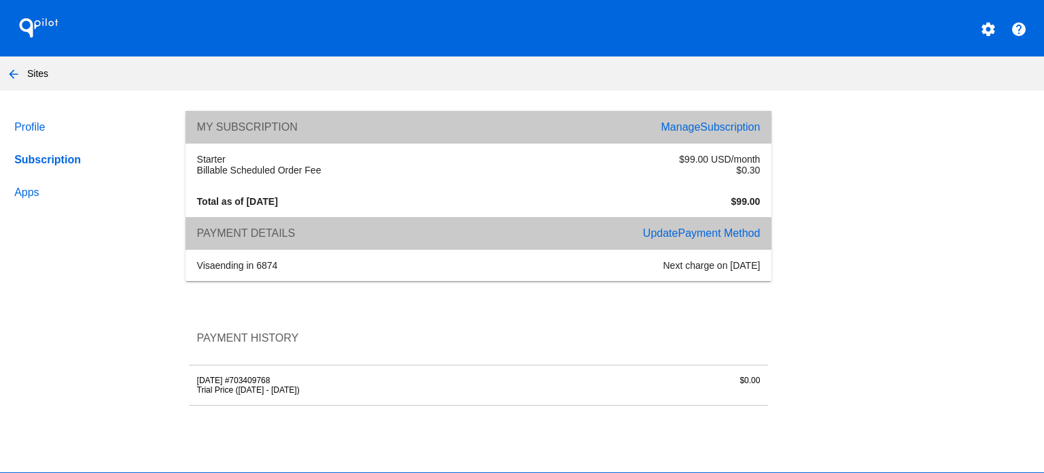
click at [716, 230] on span "Payment Method" at bounding box center [719, 233] width 82 height 12
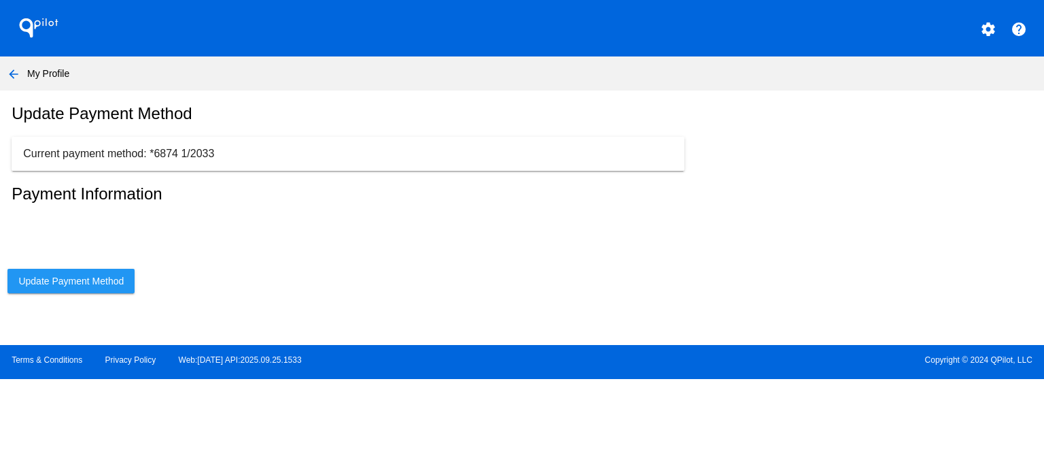
click at [203, 160] on p "Current payment method: *6874 1/2033" at bounding box center [347, 154] width 649 height 12
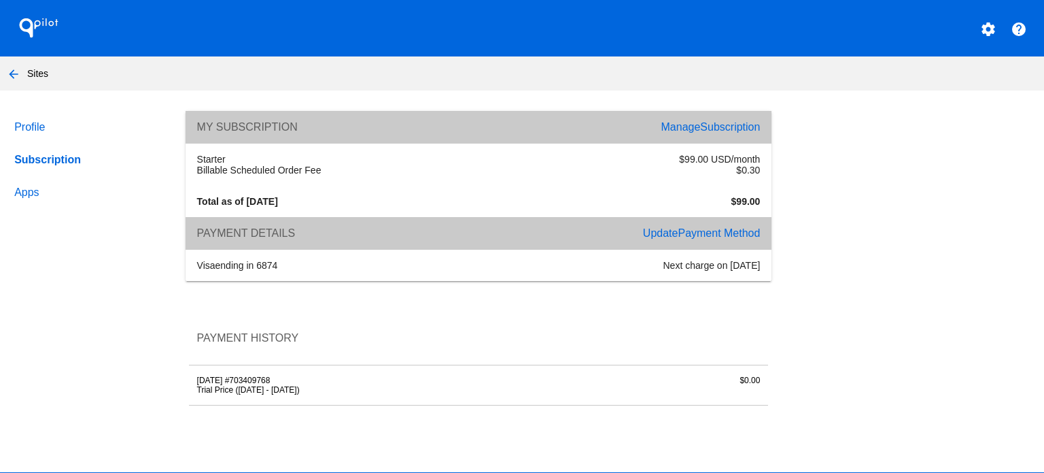
scroll to position [33, 0]
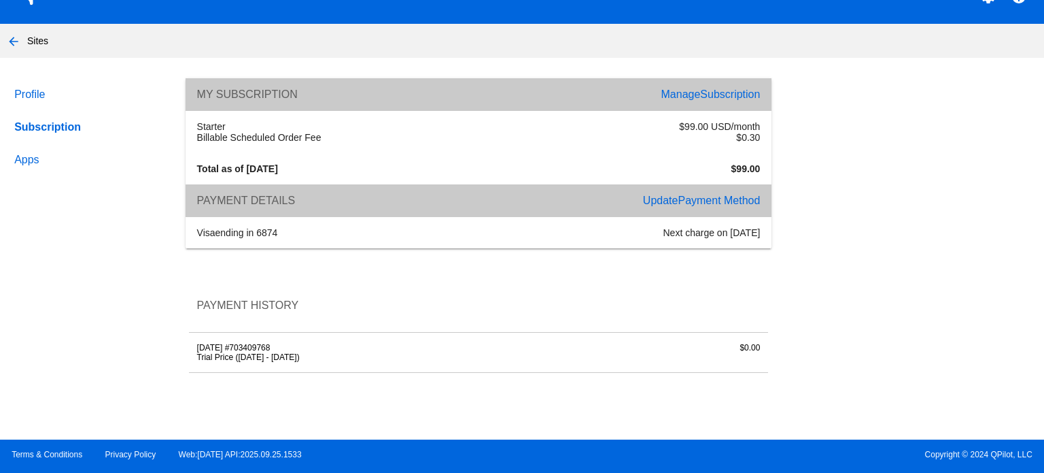
click at [805, 343] on div "Profile Subscription Apps My Subscription Manage Subscription Starter $99.00 US…" at bounding box center [522, 240] width 1044 height 325
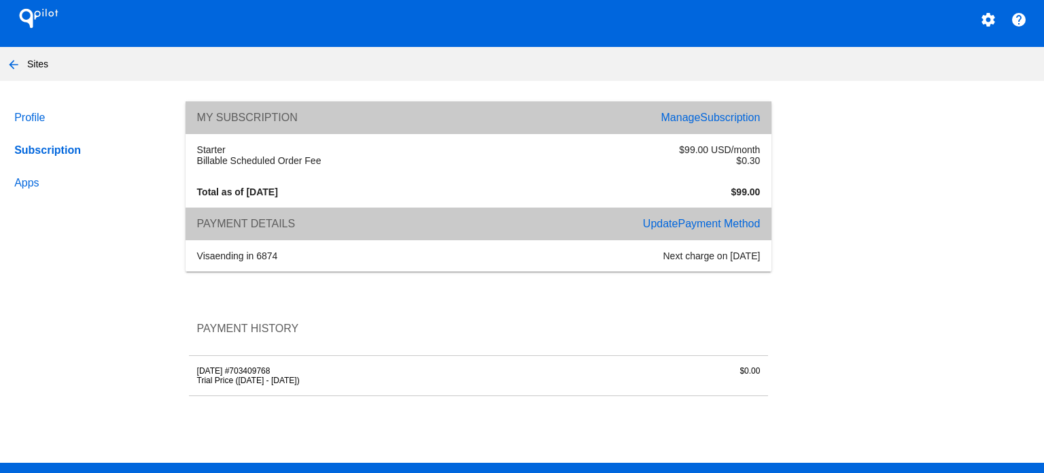
scroll to position [0, 0]
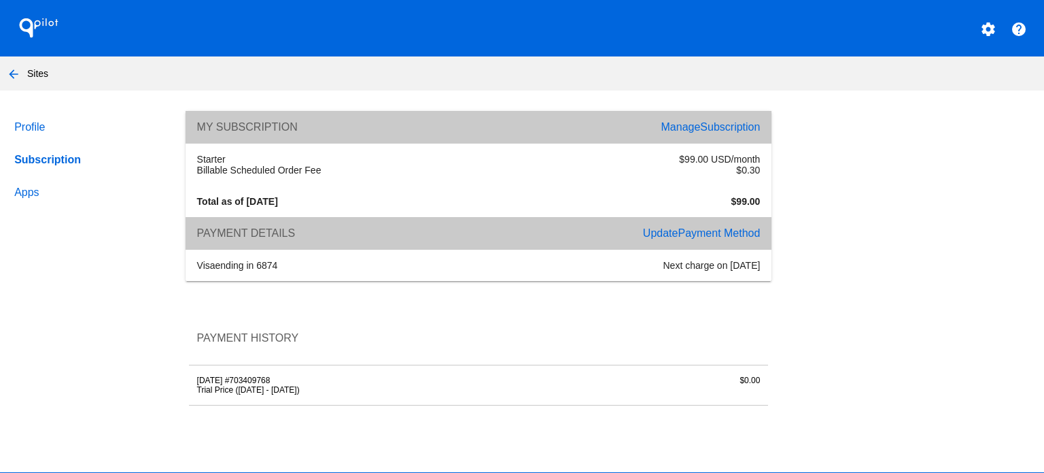
click at [735, 230] on span "Payment Method" at bounding box center [719, 233] width 82 height 12
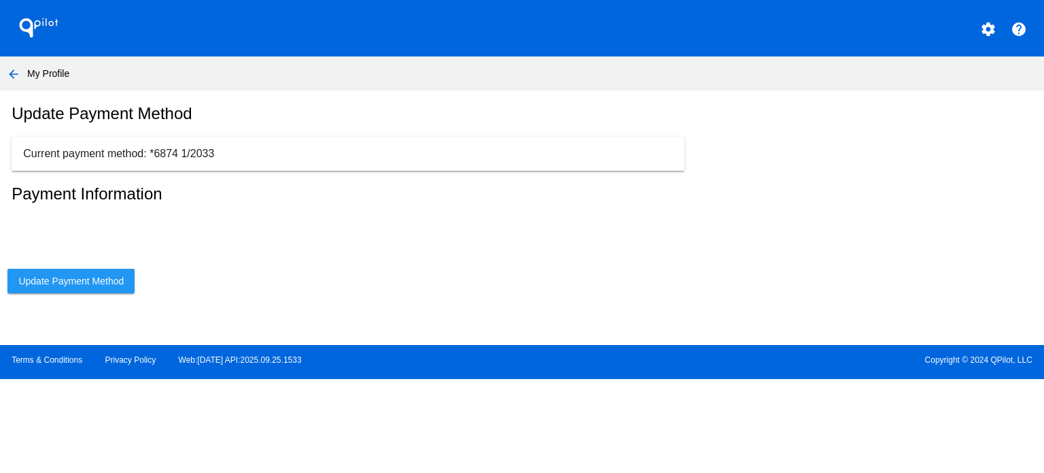
click at [308, 160] on p "Current payment method: *6874 1/2033" at bounding box center [347, 154] width 649 height 12
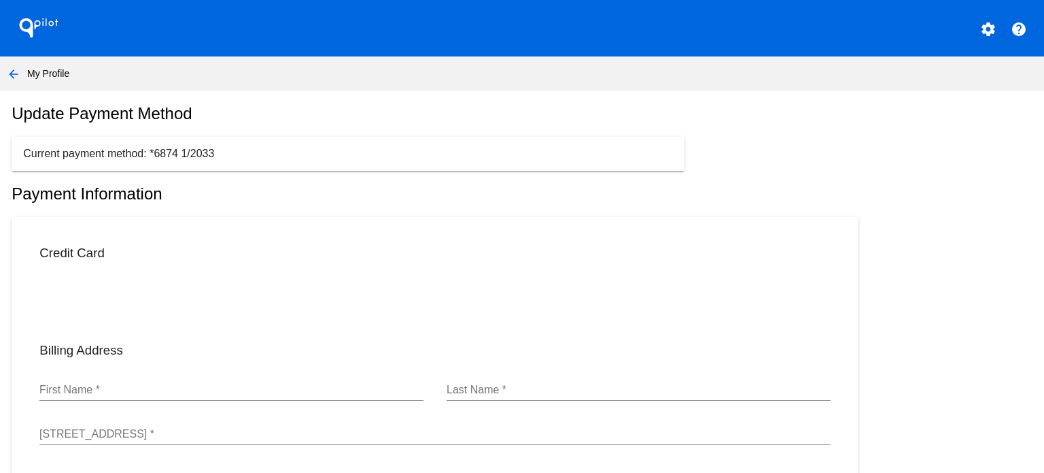
click at [133, 158] on p "Current payment method: *6874 1/2033" at bounding box center [347, 154] width 649 height 12
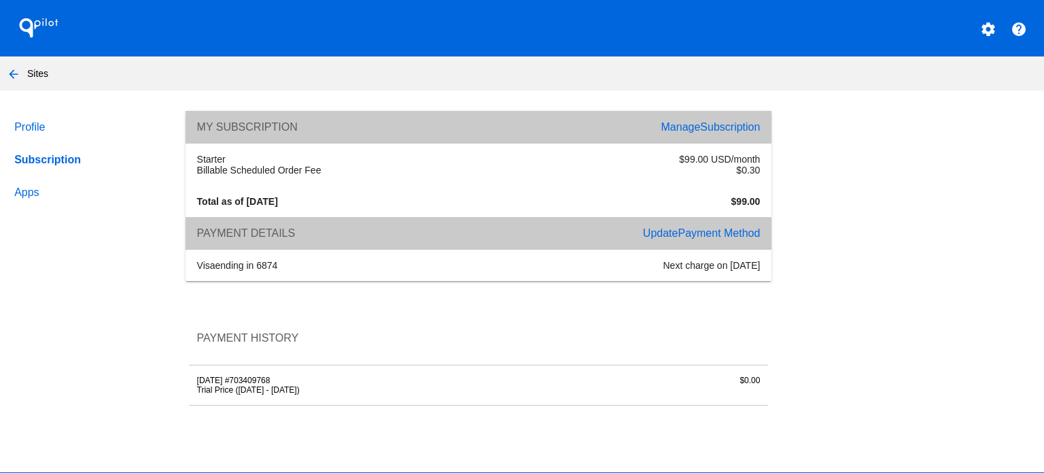
click at [713, 235] on span "Payment Method" at bounding box center [719, 233] width 82 height 12
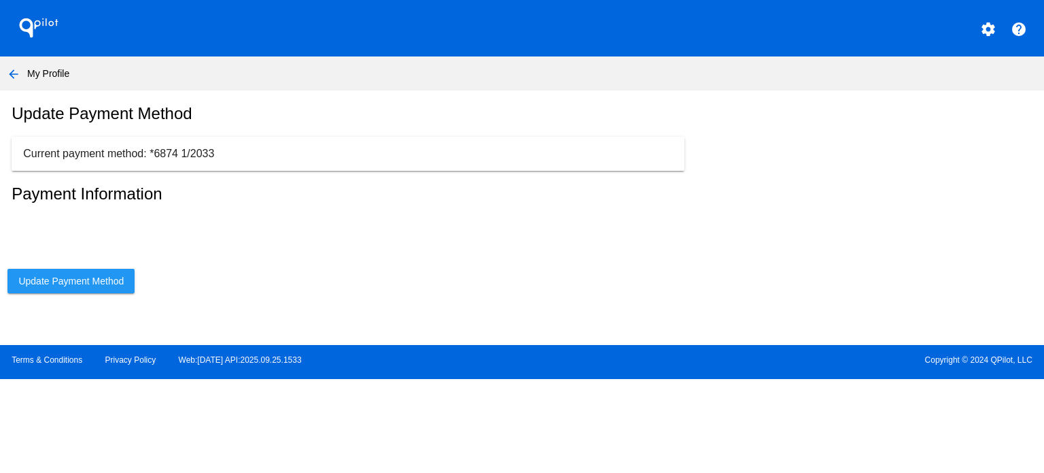
click at [117, 286] on span "Update Payment Method" at bounding box center [70, 280] width 105 height 11
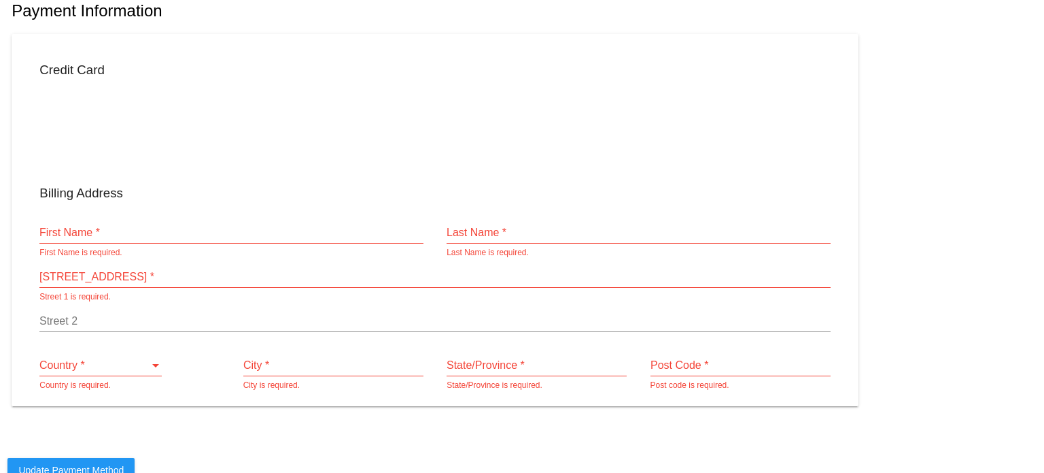
scroll to position [12, 0]
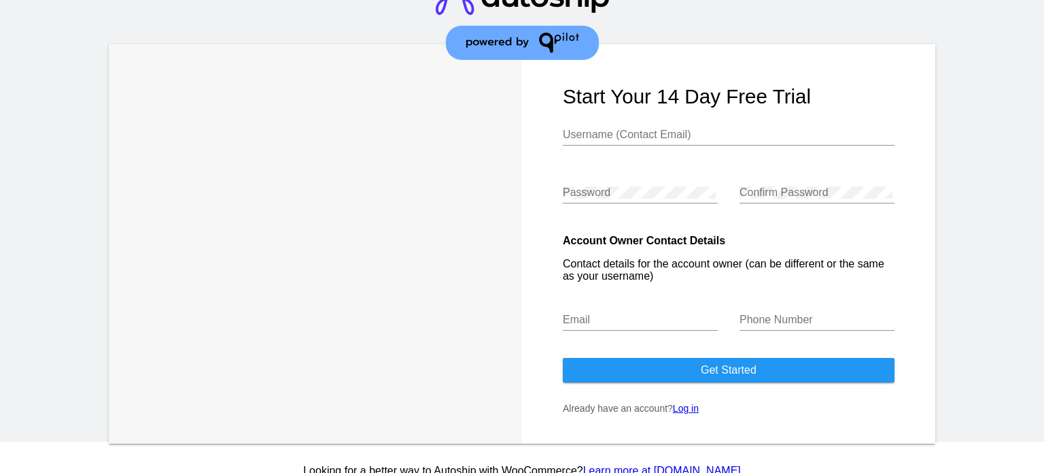
scroll to position [46, 0]
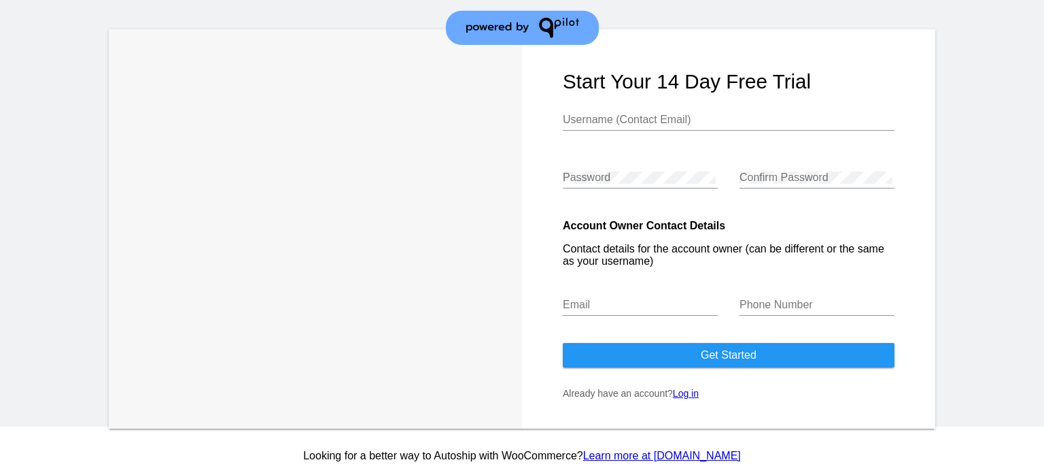
click at [993, 155] on div at bounding box center [1000, 250] width 87 height 443
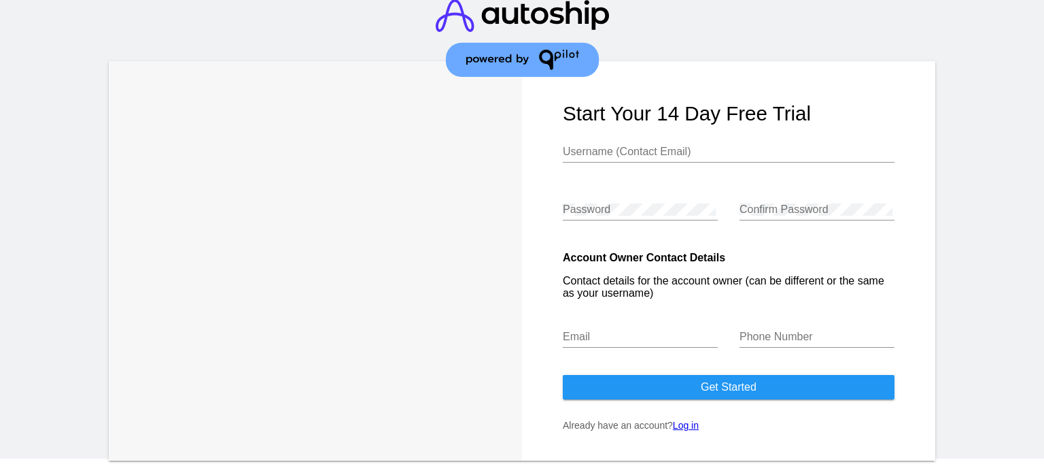
scroll to position [0, 0]
